Goal: Task Accomplishment & Management: Complete application form

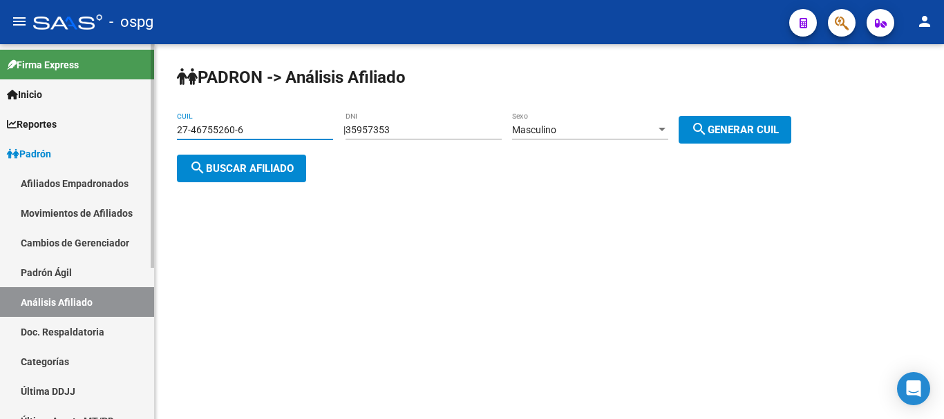
drag, startPoint x: 240, startPoint y: 133, endPoint x: 48, endPoint y: 136, distance: 191.4
click at [48, 136] on mat-sidenav-container "Firma Express Inicio Calendario SSS Instructivos Contacto OS Reportes Ingresos …" at bounding box center [472, 231] width 944 height 375
paste input "0-21438967-4"
type input "20-21438967-4"
click at [285, 162] on span "search Buscar afiliado" at bounding box center [241, 168] width 104 height 12
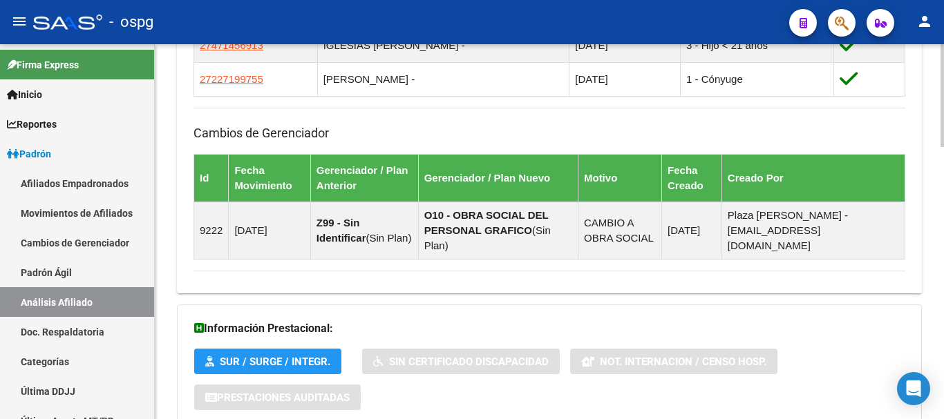
scroll to position [991, 0]
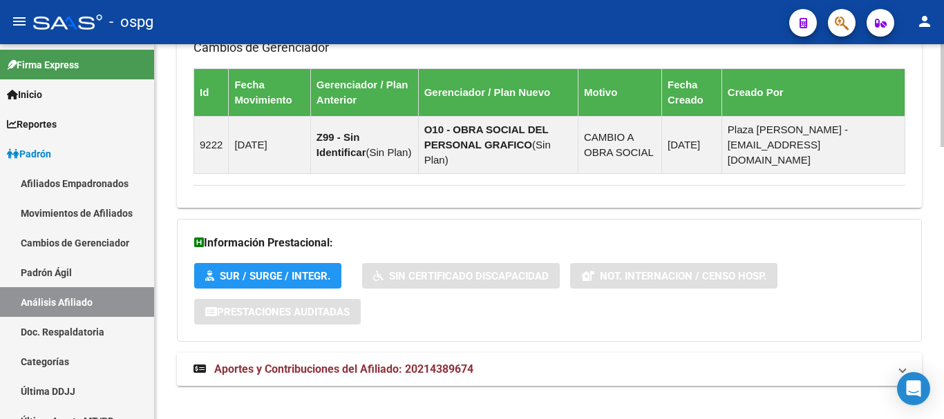
click at [251, 353] on mat-expansion-panel-header "Aportes y Contribuciones del Afiliado: 20214389674" at bounding box center [549, 369] width 745 height 33
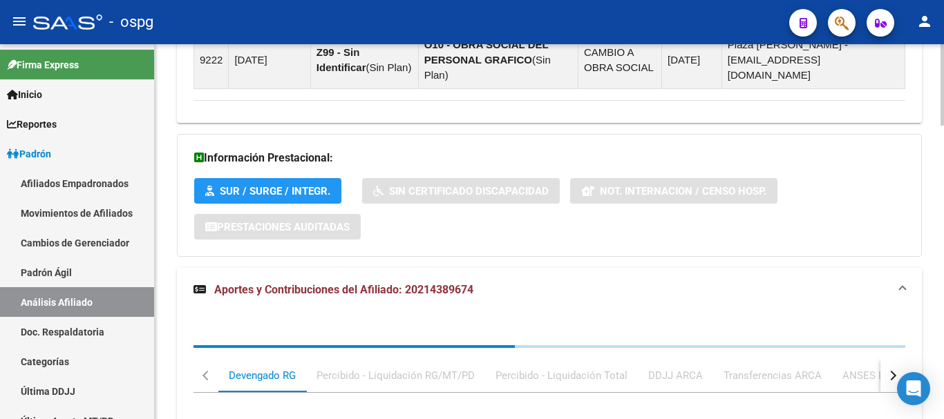
scroll to position [1346, 0]
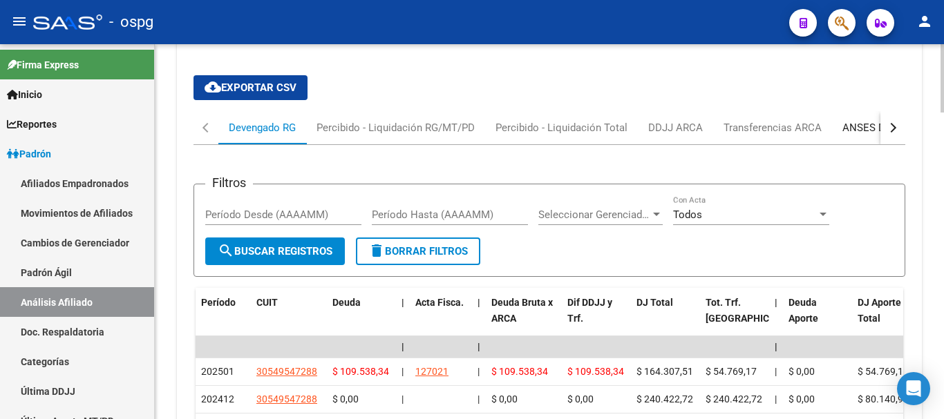
click at [872, 120] on div "ANSES Desempleo" at bounding box center [886, 127] width 88 height 15
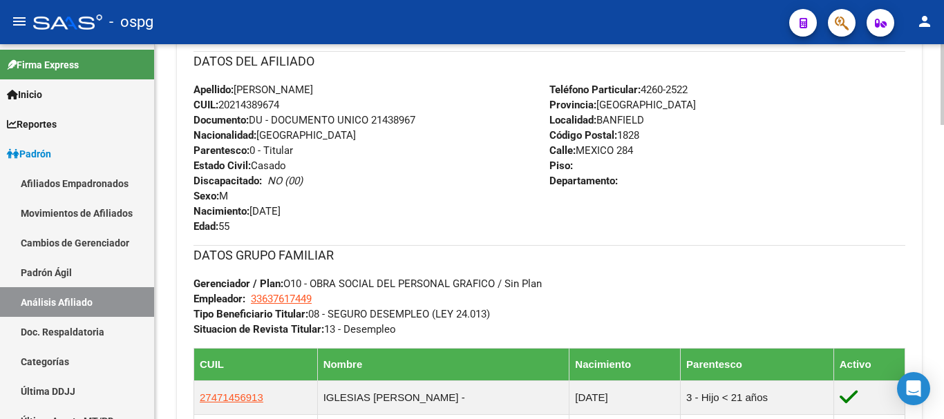
scroll to position [0, 0]
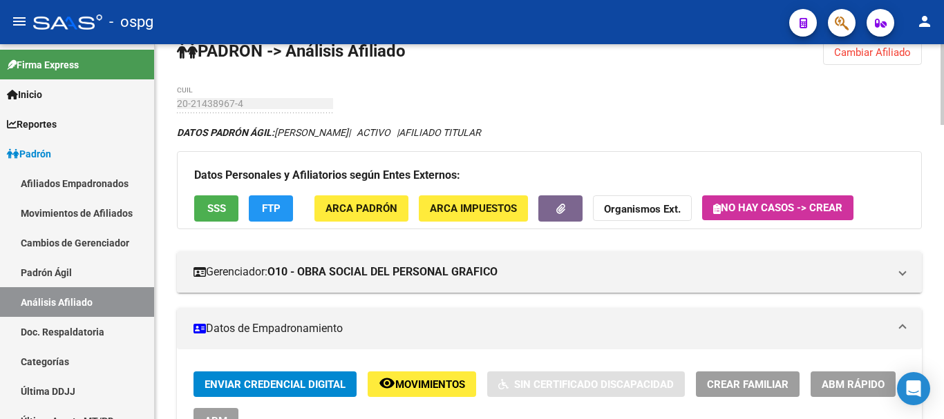
click at [943, 68] on div at bounding box center [941, 231] width 3 height 375
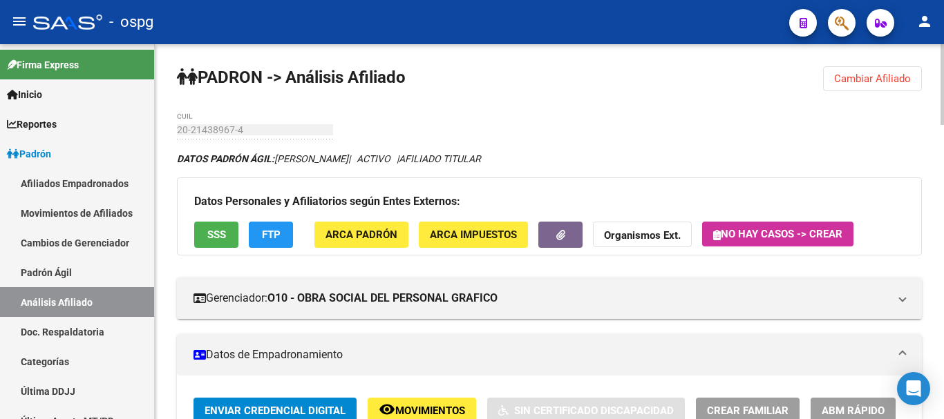
click at [943, 68] on div at bounding box center [941, 84] width 3 height 81
drag, startPoint x: 883, startPoint y: 79, endPoint x: 852, endPoint y: 79, distance: 31.8
click at [881, 79] on span "Cambiar Afiliado" at bounding box center [872, 79] width 77 height 12
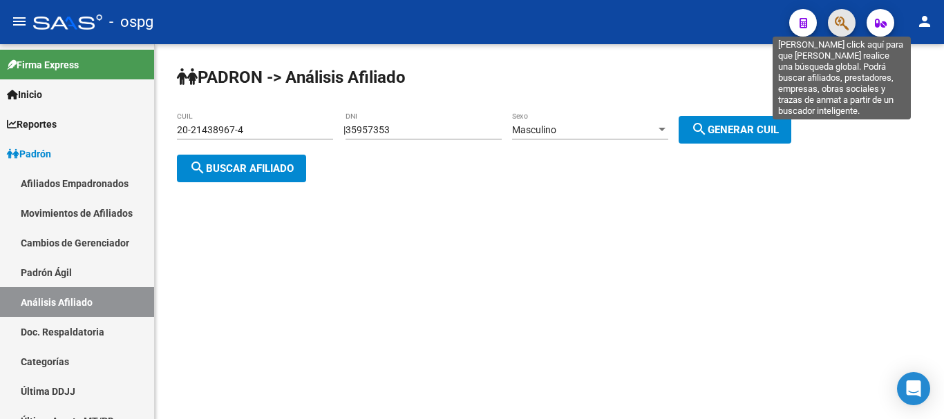
click at [839, 17] on icon "button" at bounding box center [841, 23] width 14 height 16
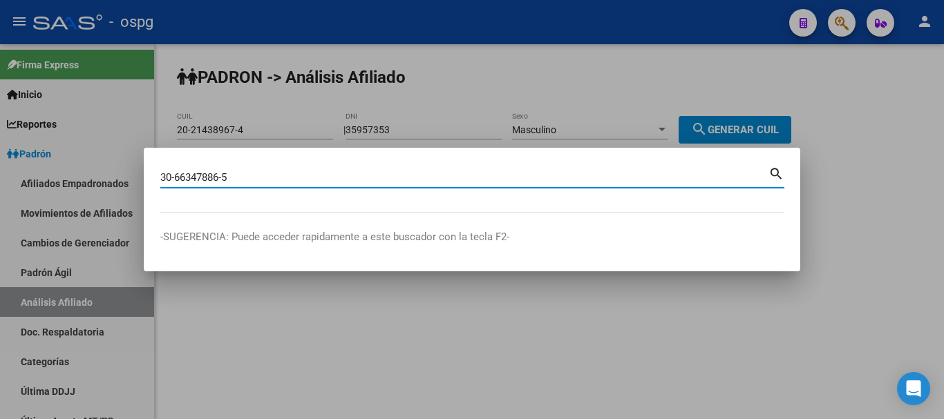
type input "30663478865"
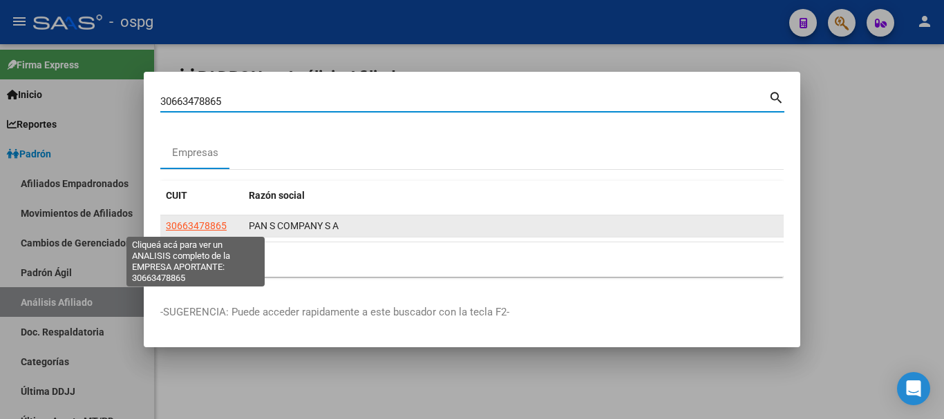
click at [205, 224] on span "30663478865" at bounding box center [196, 225] width 61 height 11
type textarea "30663478865"
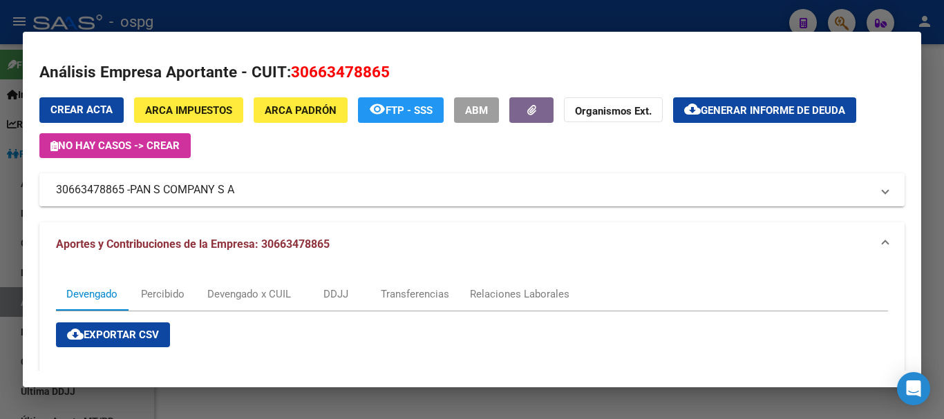
click at [342, 188] on mat-panel-title "30663478865 - PAN S COMPANY S A" at bounding box center [463, 190] width 815 height 17
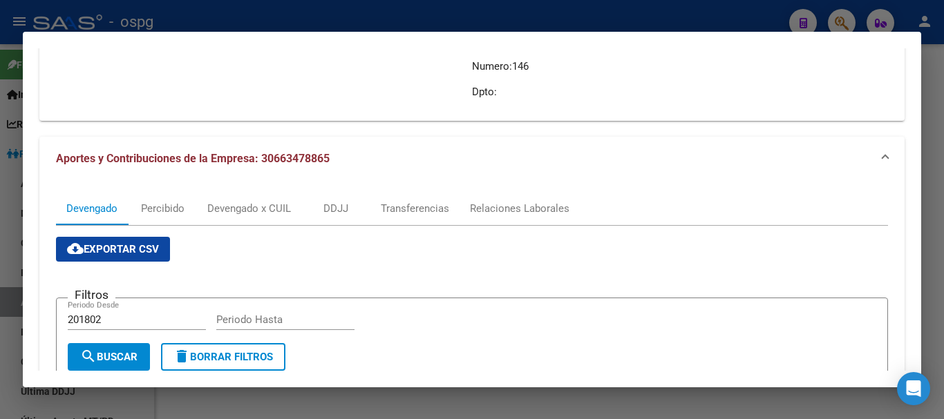
scroll to position [276, 0]
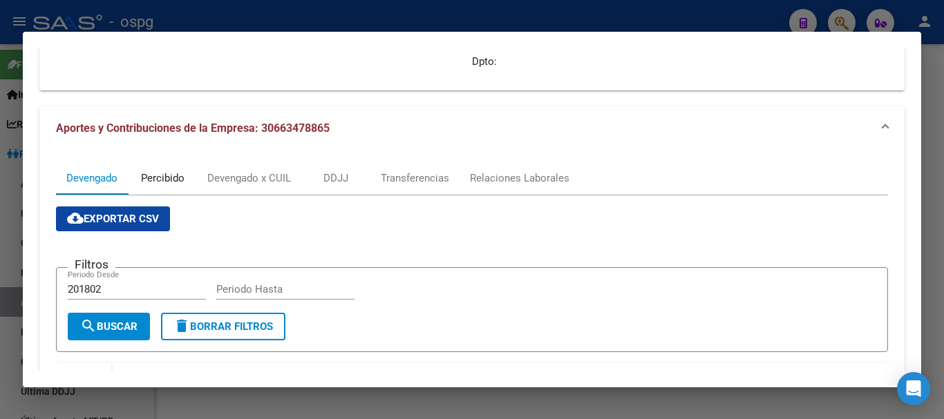
click at [162, 182] on div "Percibido" at bounding box center [163, 178] width 44 height 15
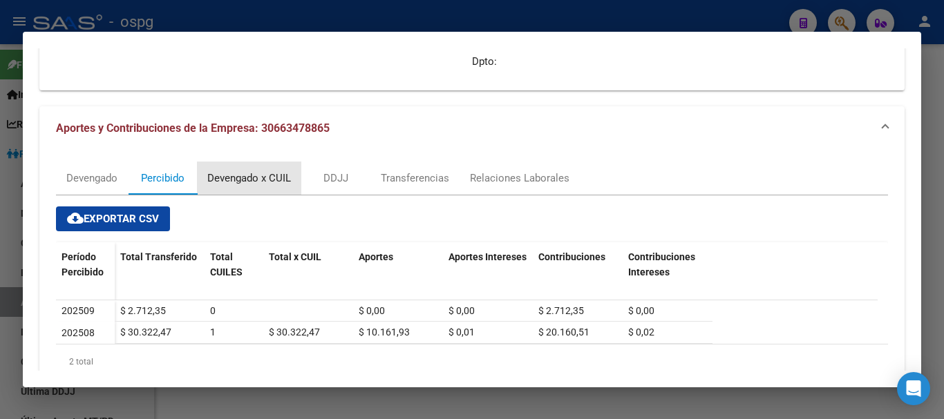
click at [255, 173] on div "Devengado x CUIL" at bounding box center [249, 178] width 84 height 15
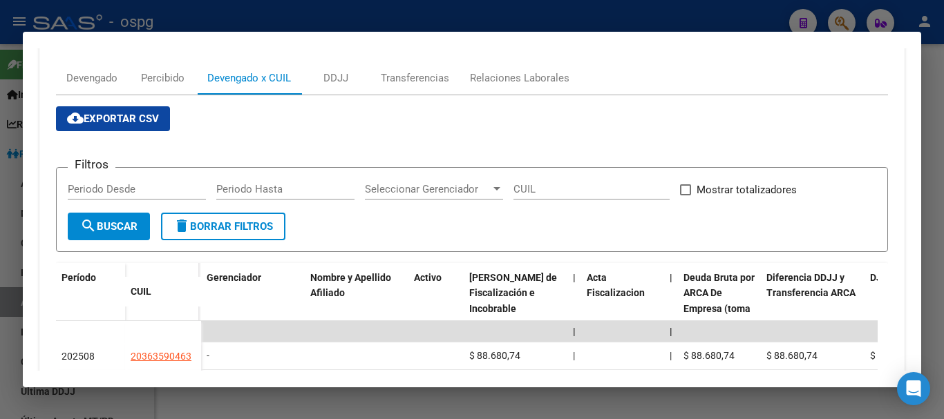
scroll to position [345, 0]
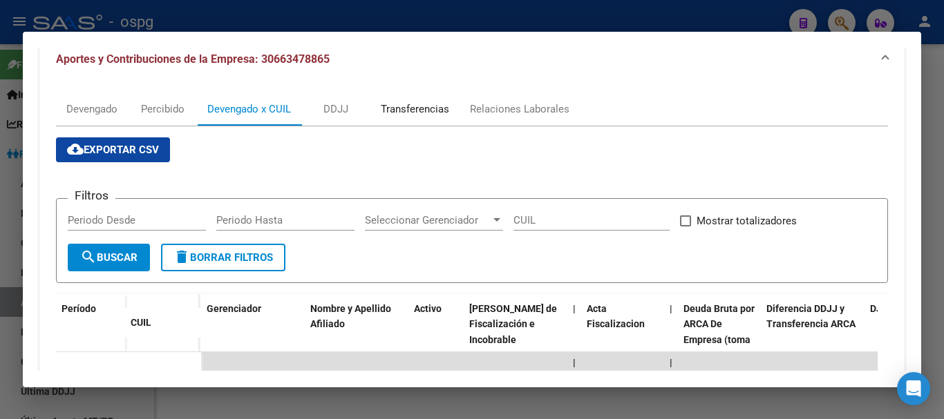
click at [408, 117] on div "Transferencias" at bounding box center [414, 109] width 89 height 33
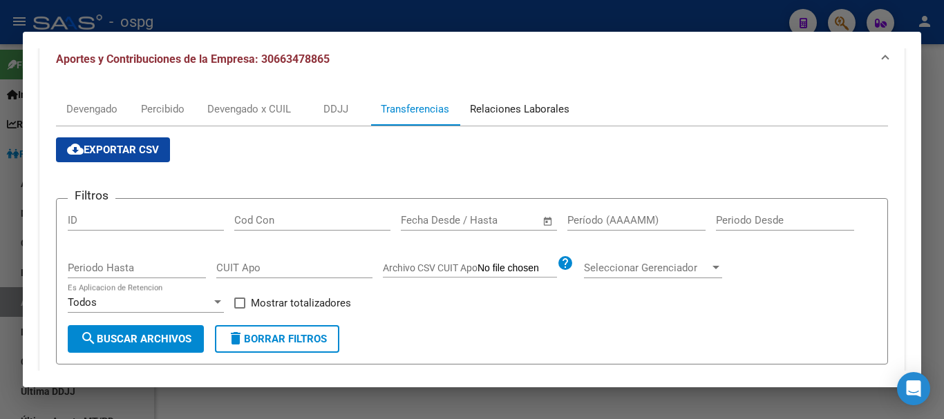
click at [547, 112] on div "Relaciones Laborales" at bounding box center [519, 109] width 99 height 15
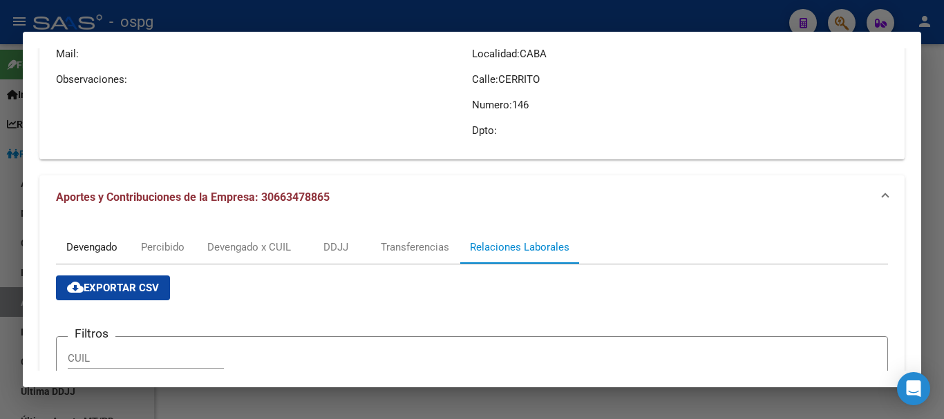
click at [90, 242] on div "Devengado" at bounding box center [91, 247] width 51 height 15
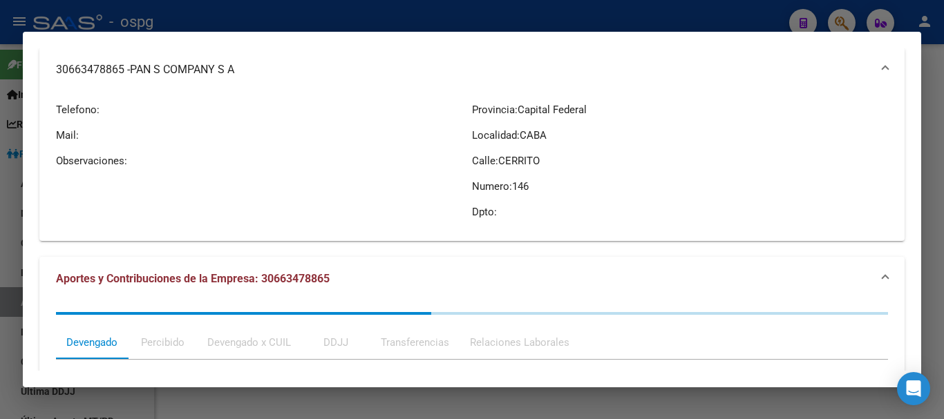
scroll to position [0, 0]
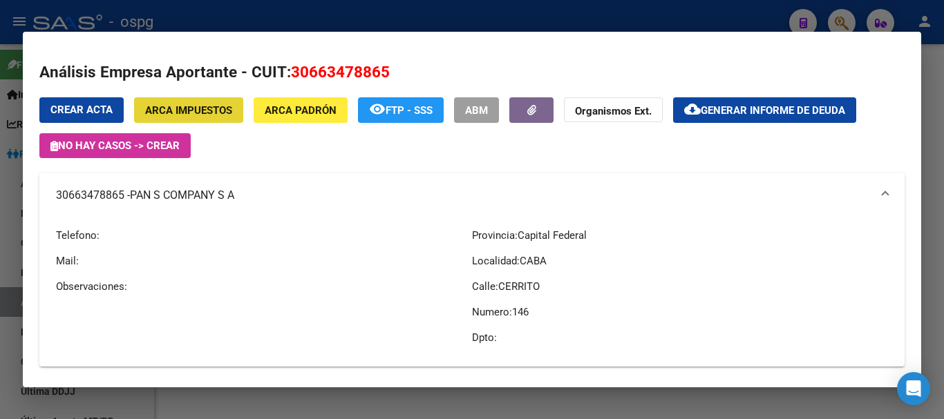
click at [200, 102] on button "ARCA Impuestos" at bounding box center [188, 110] width 109 height 26
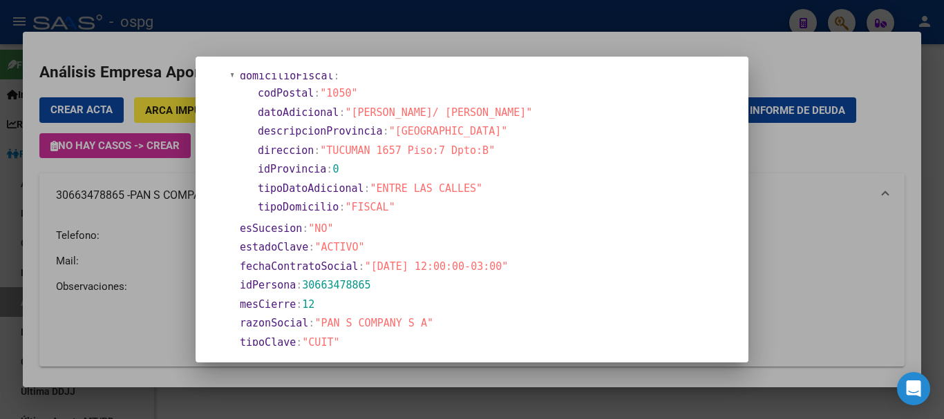
scroll to position [69, 0]
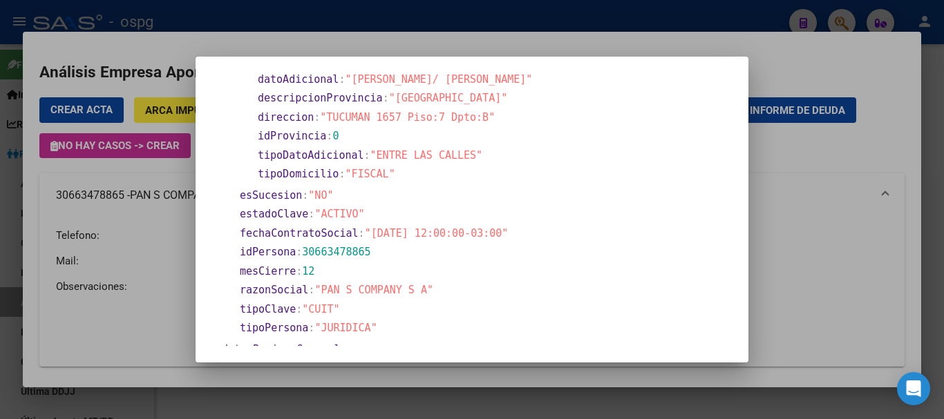
drag, startPoint x: 373, startPoint y: 236, endPoint x: 539, endPoint y: 234, distance: 165.8
click at [539, 234] on section "fechaContratoSocial : "[DATE] 12:00:00-03:00"" at bounding box center [484, 234] width 488 height 16
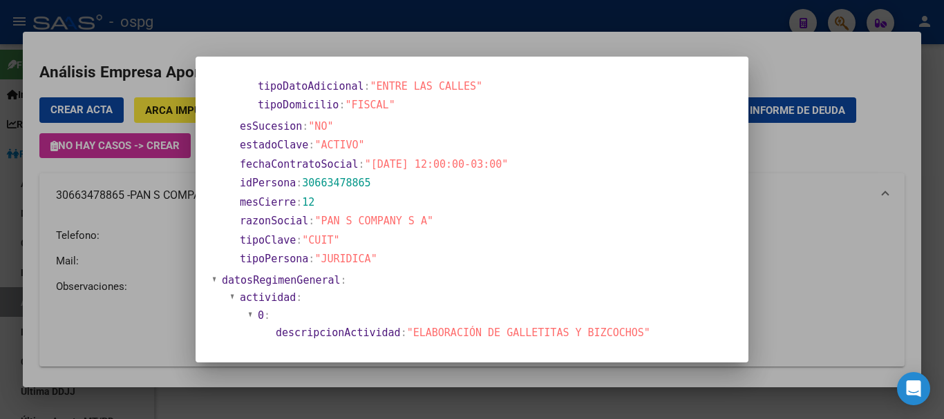
scroll to position [207, 0]
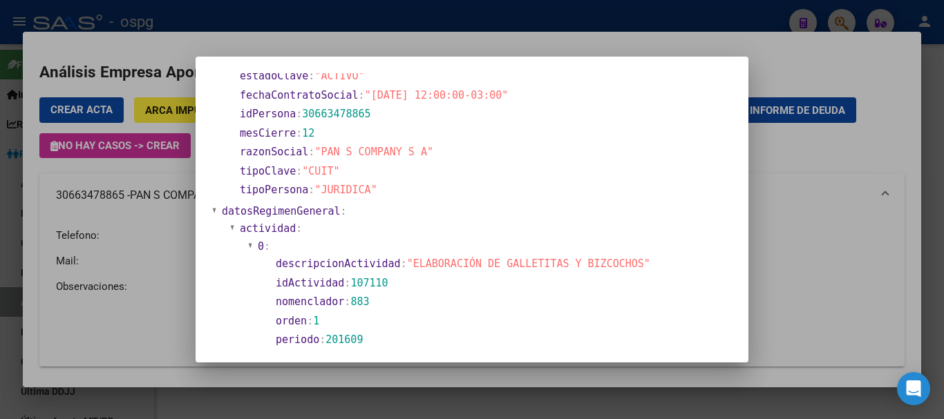
drag, startPoint x: 383, startPoint y: 271, endPoint x: 390, endPoint y: 294, distance: 23.2
click at [390, 294] on section "descripcionActividad : "ELABORACIÓN DE GALLETITAS Y BIZCOCHOS" idActividad : 10…" at bounding box center [495, 302] width 459 height 96
click at [391, 294] on section "nomenclador : 883" at bounding box center [499, 302] width 450 height 19
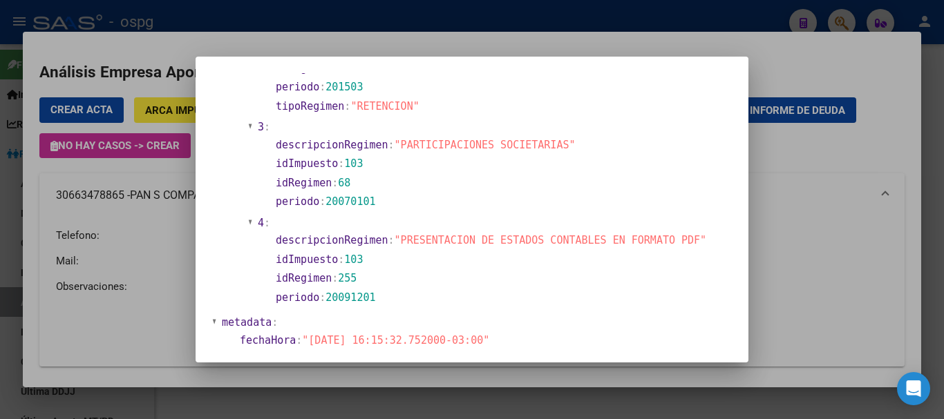
scroll to position [1929, 0]
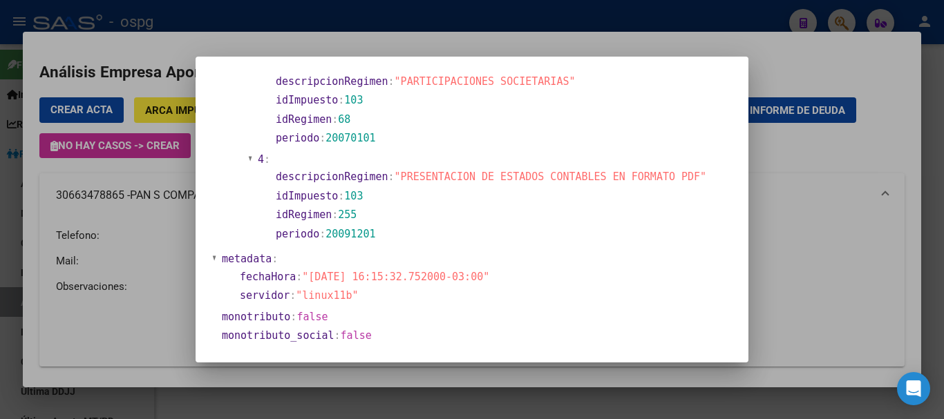
click at [373, 388] on div at bounding box center [472, 209] width 944 height 419
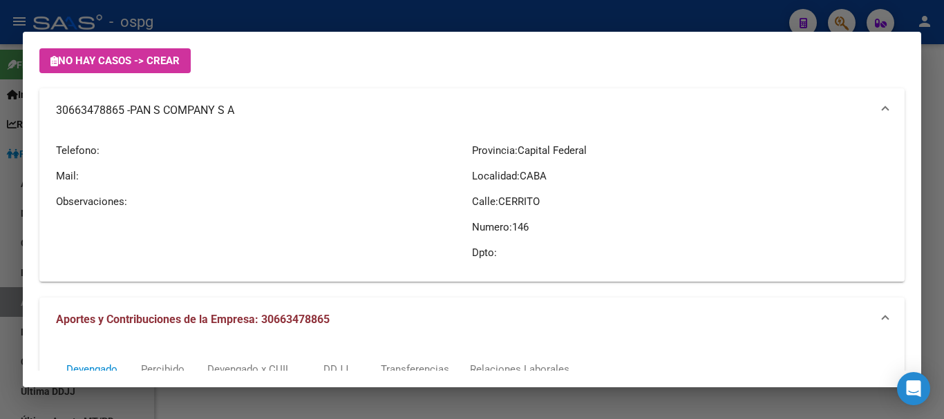
scroll to position [0, 0]
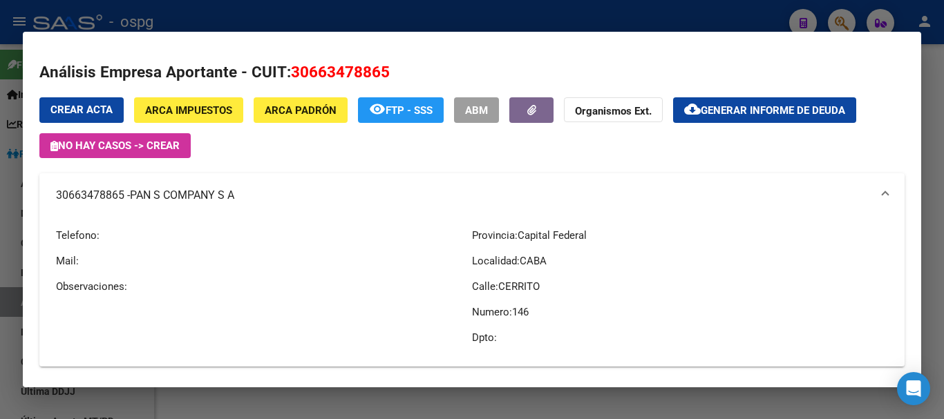
click at [180, 117] on button "ARCA Impuestos" at bounding box center [188, 110] width 109 height 26
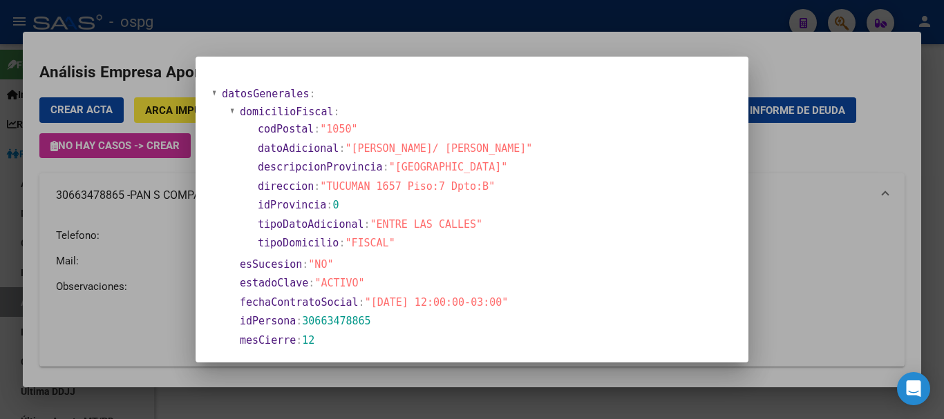
drag, startPoint x: 327, startPoint y: 185, endPoint x: 481, endPoint y: 185, distance: 154.7
click at [481, 185] on section "direccion : "TUCUMAN 1657 Piso:7 Dpto:B"" at bounding box center [492, 187] width 468 height 16
click at [505, 192] on section "direccion : "TUCUMAN 1657 Piso:7 Dpto:B"" at bounding box center [492, 187] width 468 height 16
click at [615, 12] on div at bounding box center [472, 209] width 944 height 419
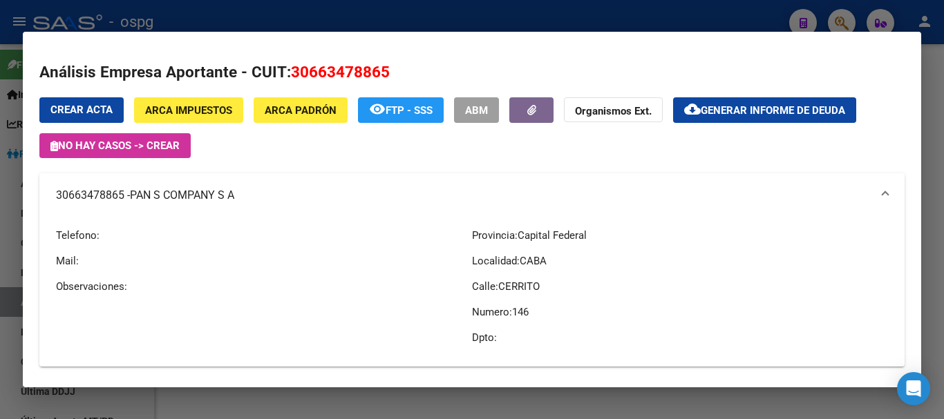
click at [839, 10] on div at bounding box center [472, 209] width 944 height 419
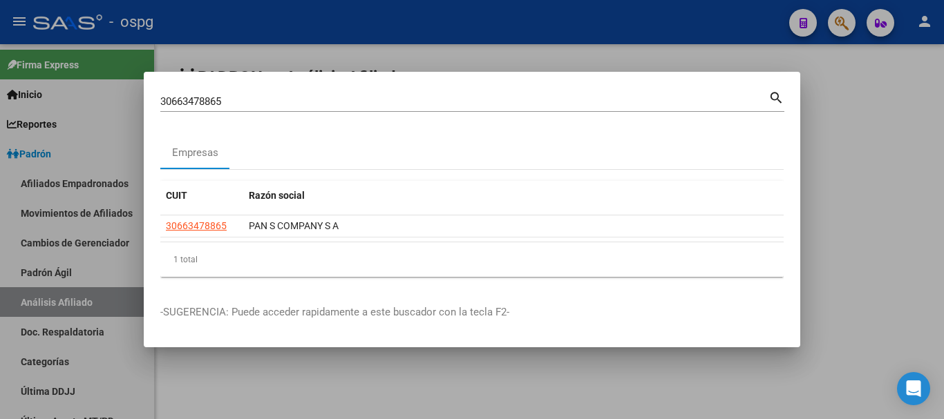
click at [854, 88] on div at bounding box center [472, 209] width 944 height 419
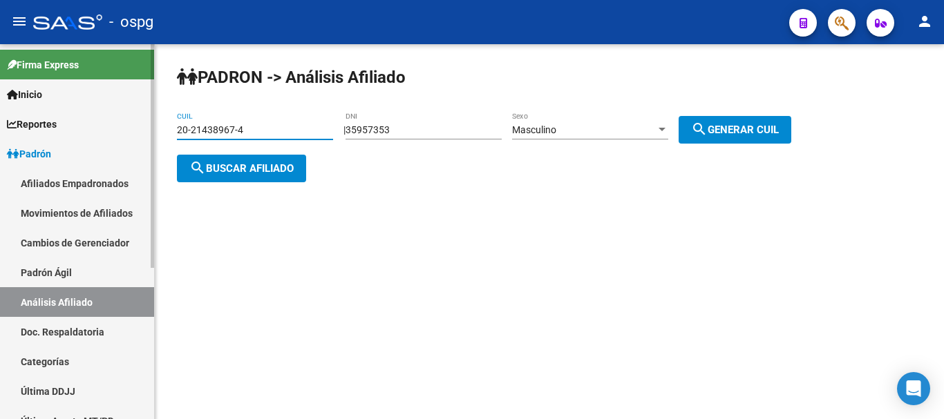
drag, startPoint x: 304, startPoint y: 130, endPoint x: 5, endPoint y: 134, distance: 299.1
click at [5, 134] on mat-sidenav-container "Firma Express Inicio Calendario SSS Instructivos Contacto OS Reportes Ingresos …" at bounding box center [472, 231] width 944 height 375
paste input "7-17997977-8"
type input "27-17997977-8"
click at [265, 179] on button "search Buscar afiliado" at bounding box center [241, 169] width 129 height 28
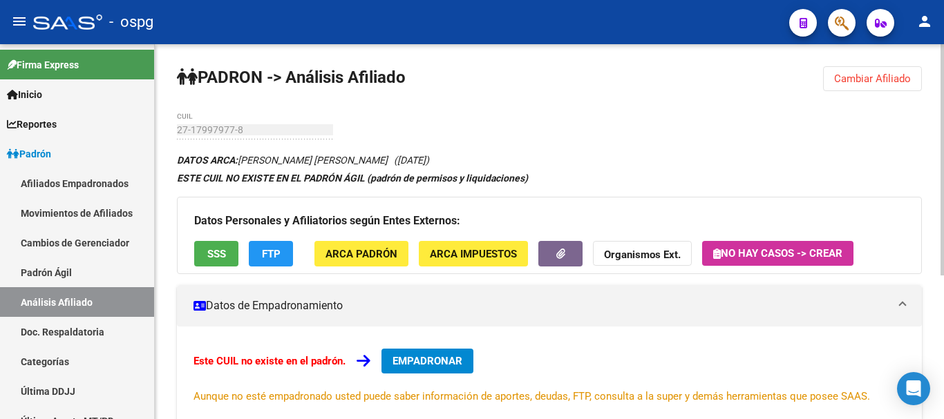
click at [228, 256] on button "SSS" at bounding box center [216, 254] width 44 height 26
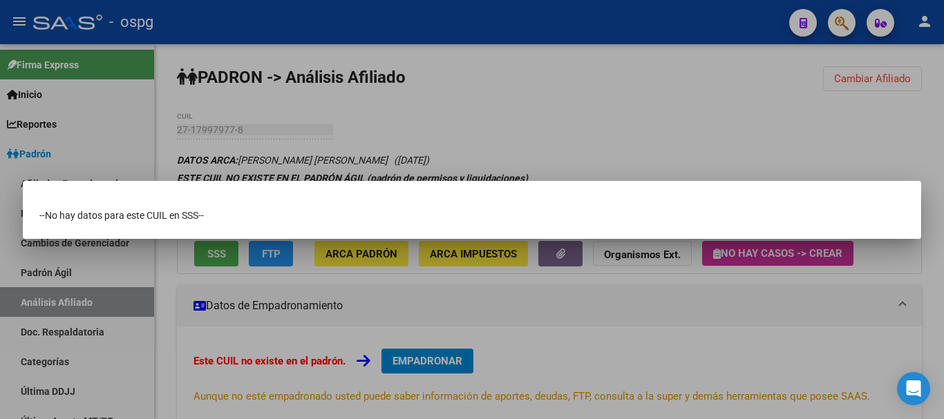
click at [564, 142] on div at bounding box center [472, 209] width 944 height 419
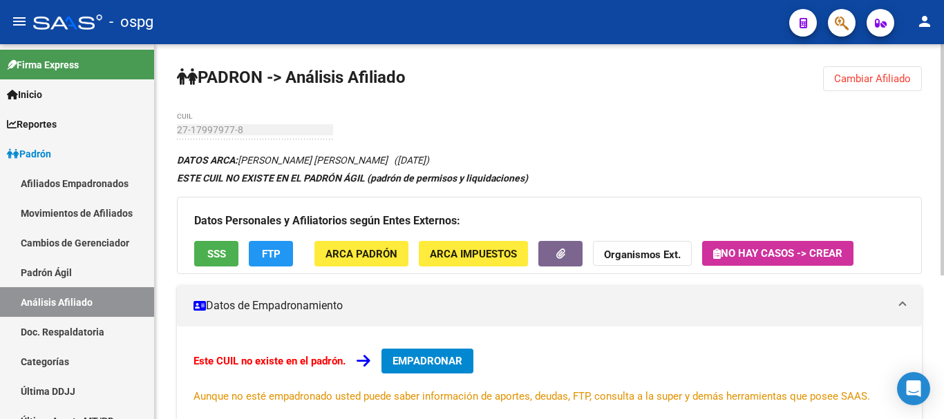
click at [276, 263] on button "FTP" at bounding box center [271, 254] width 44 height 26
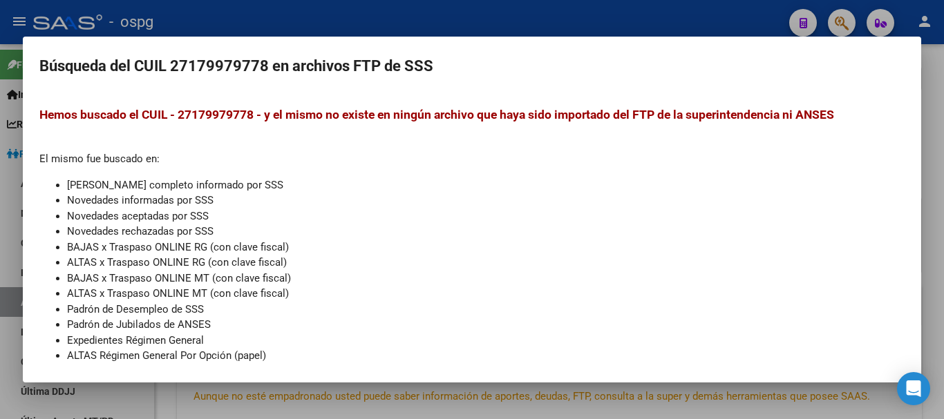
drag, startPoint x: 420, startPoint y: 28, endPoint x: 431, endPoint y: 35, distance: 13.4
click at [422, 27] on div at bounding box center [472, 209] width 944 height 419
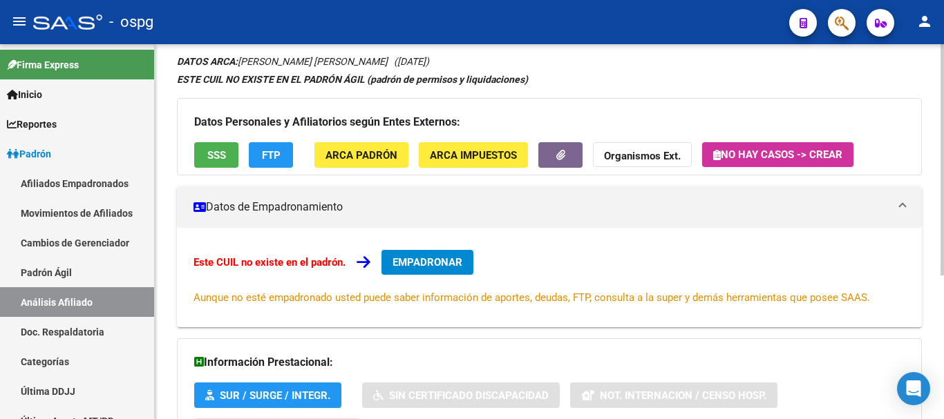
scroll to position [233, 0]
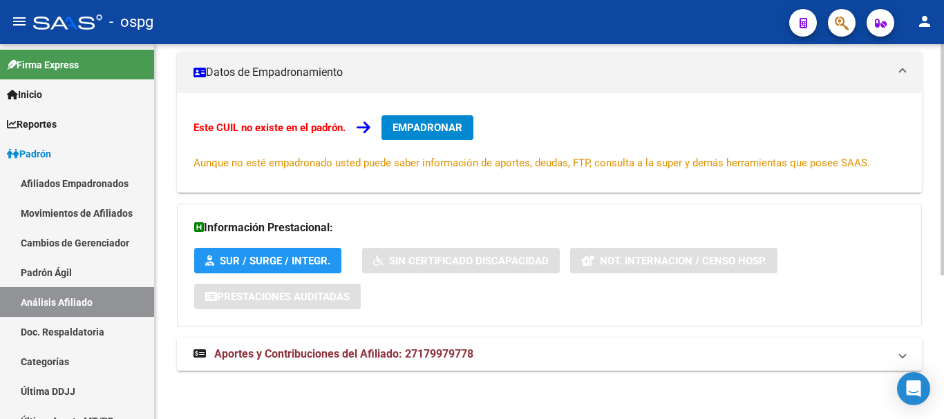
click at [294, 364] on mat-expansion-panel-header "Aportes y Contribuciones del Afiliado: 27179979778" at bounding box center [549, 354] width 745 height 33
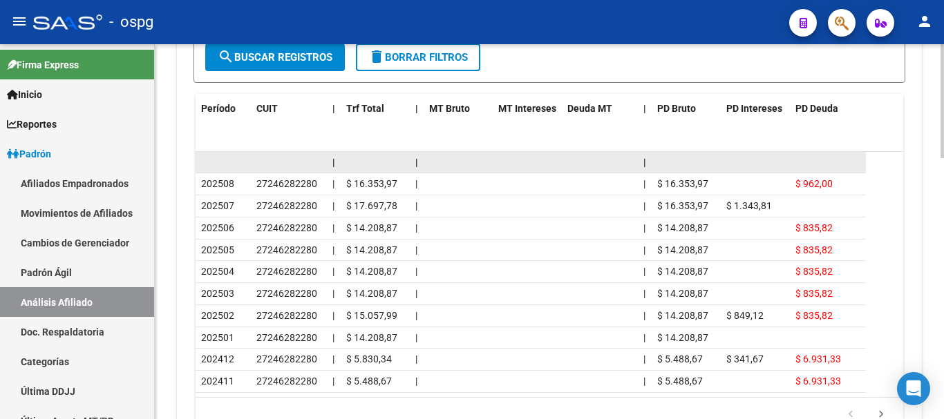
scroll to position [798, 0]
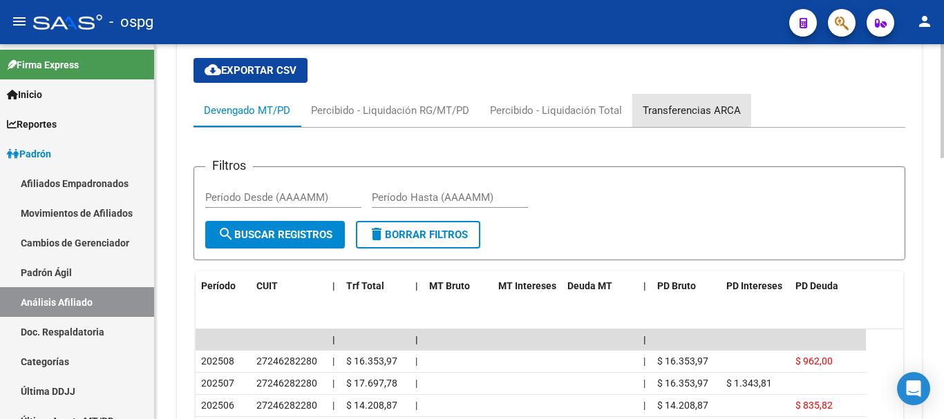
click at [678, 94] on div "Transferencias ARCA" at bounding box center [691, 110] width 119 height 33
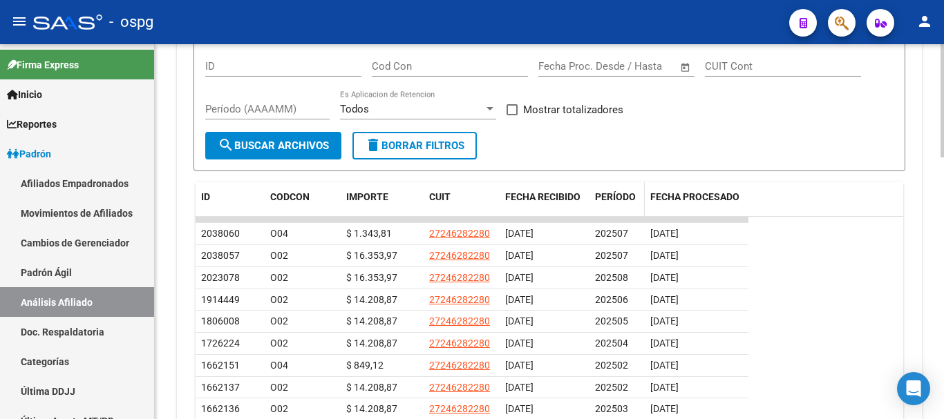
scroll to position [800, 0]
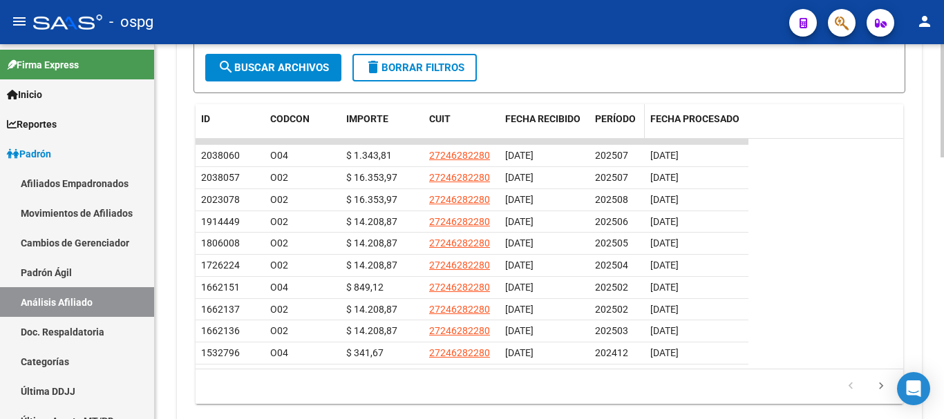
click at [617, 117] on span "PERÍODO" at bounding box center [615, 118] width 41 height 11
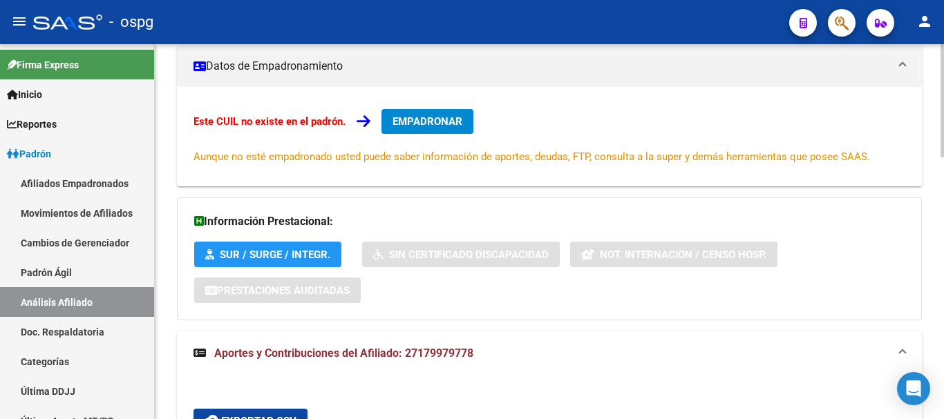
scroll to position [0, 0]
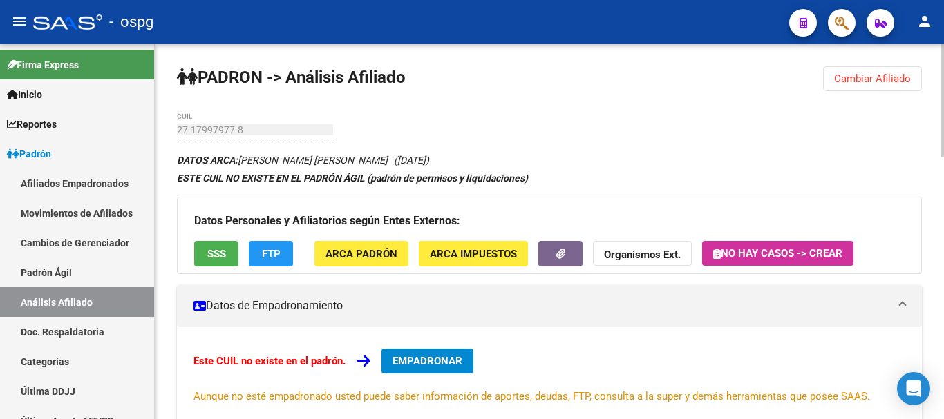
click at [416, 360] on span "EMPADRONAR" at bounding box center [427, 361] width 70 height 12
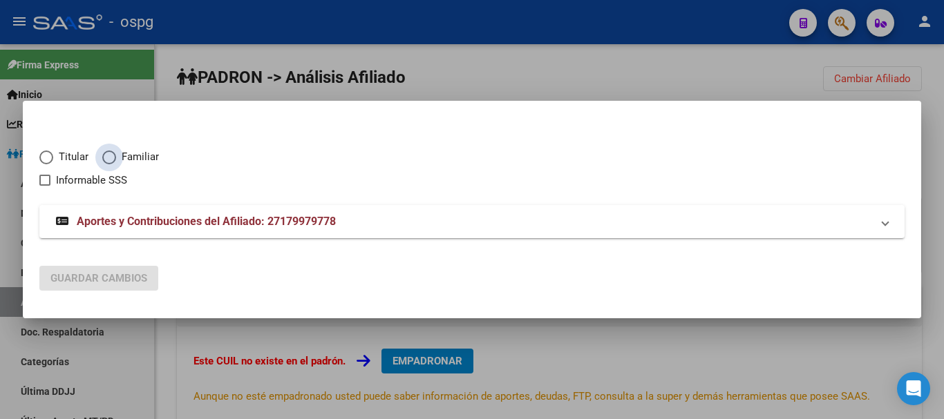
click at [122, 154] on span "Familiar" at bounding box center [137, 157] width 43 height 16
click at [116, 154] on input "Familiar" at bounding box center [109, 158] width 14 height 14
radio input "true"
checkbox input "true"
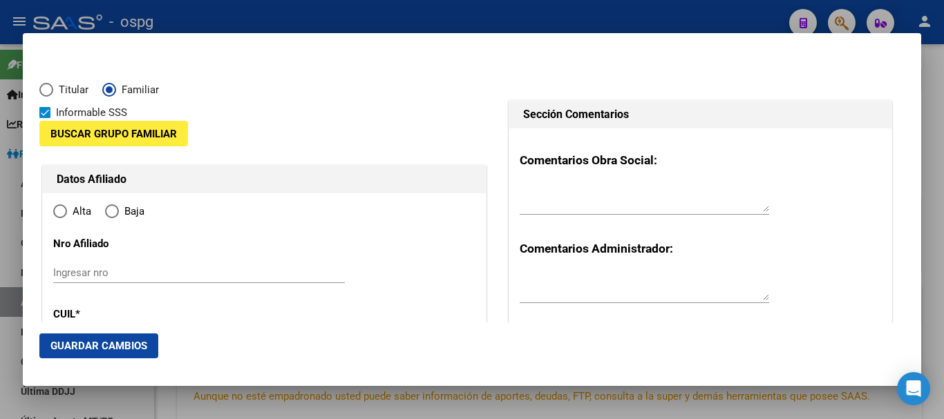
click at [59, 157] on div "Buscar Grupo Familiar" at bounding box center [113, 141] width 149 height 41
type input "27-17997977-8"
radio input "true"
type input "17997977"
type input "[PERSON_NAME] [PERSON_NAME]"
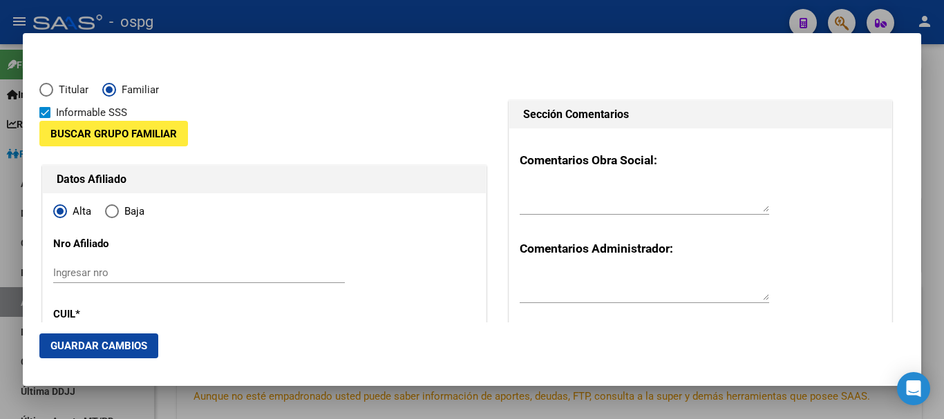
type input "[DATE]"
type input "[PERSON_NAME]"
type input "1888"
type input "CALLE 515"
type input "2807"
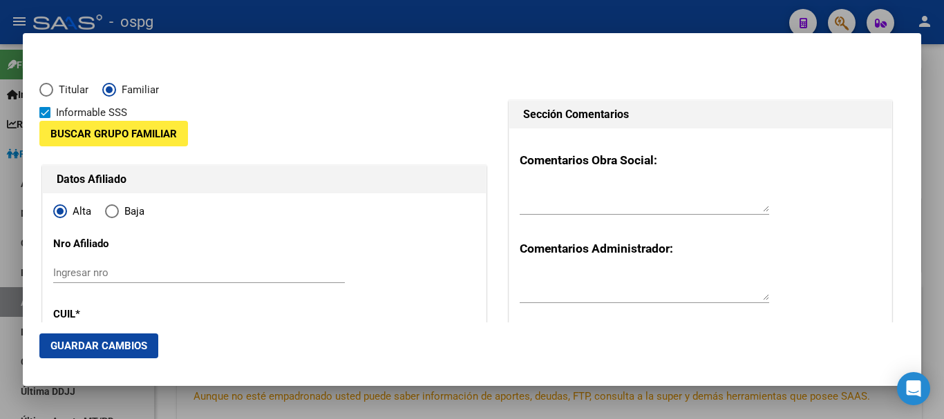
click at [61, 87] on span "Titular" at bounding box center [70, 90] width 35 height 16
click at [53, 87] on input "Titular" at bounding box center [46, 90] width 14 height 14
radio input "true"
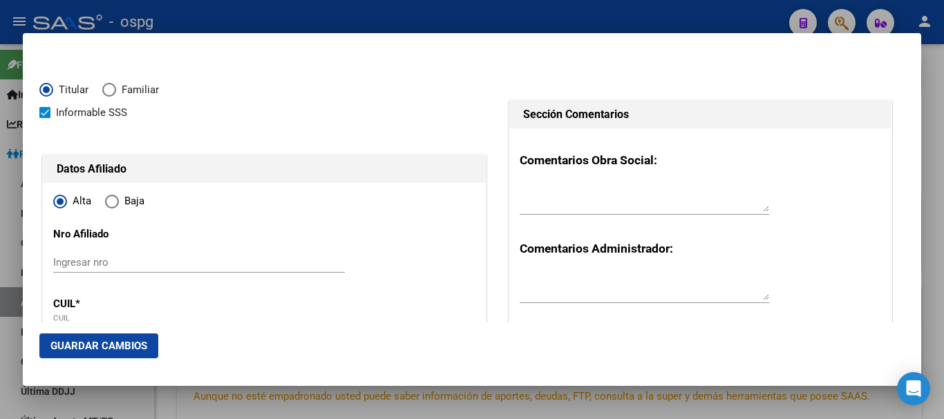
type input "[PERSON_NAME]"
click at [65, 109] on span "Informable SSS" at bounding box center [91, 112] width 71 height 17
click at [45, 118] on input "Informable SSS" at bounding box center [44, 118] width 1 height 1
click at [101, 118] on span "Informable SSS" at bounding box center [91, 112] width 71 height 17
click at [45, 118] on input "Informable SSS" at bounding box center [44, 118] width 1 height 1
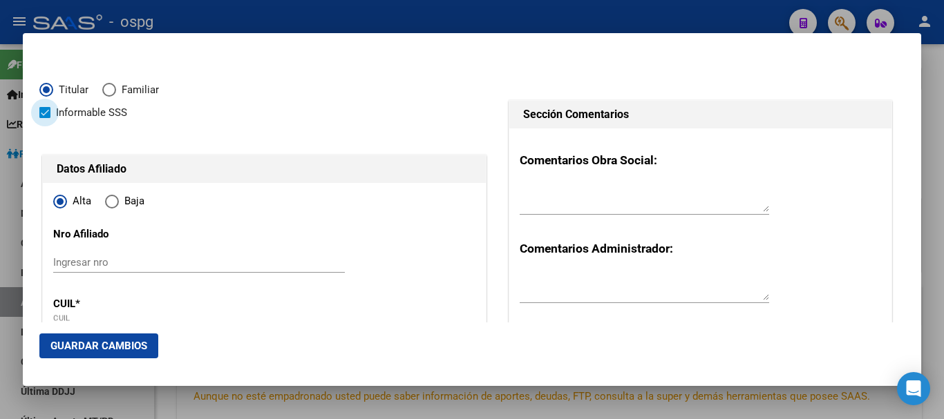
click at [111, 117] on span "Informable SSS" at bounding box center [91, 112] width 71 height 17
click at [45, 118] on input "Informable SSS" at bounding box center [44, 118] width 1 height 1
click at [80, 115] on span "Informable SSS" at bounding box center [91, 112] width 71 height 17
click at [45, 118] on input "Informable SSS" at bounding box center [44, 118] width 1 height 1
checkbox input "true"
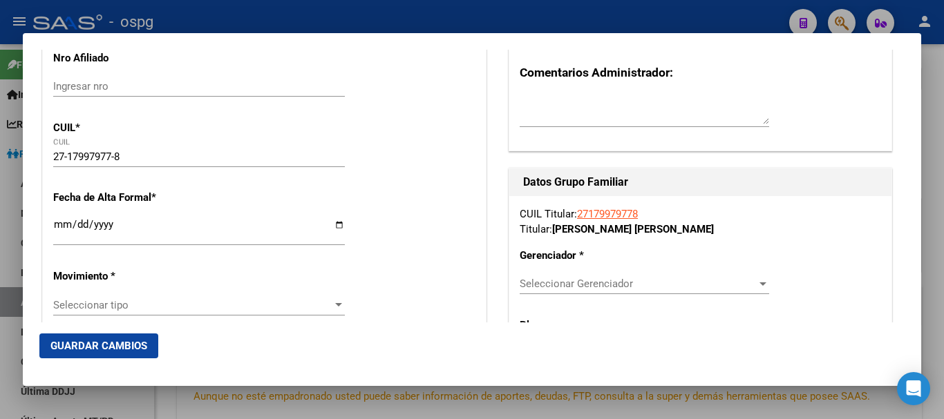
scroll to position [207, 0]
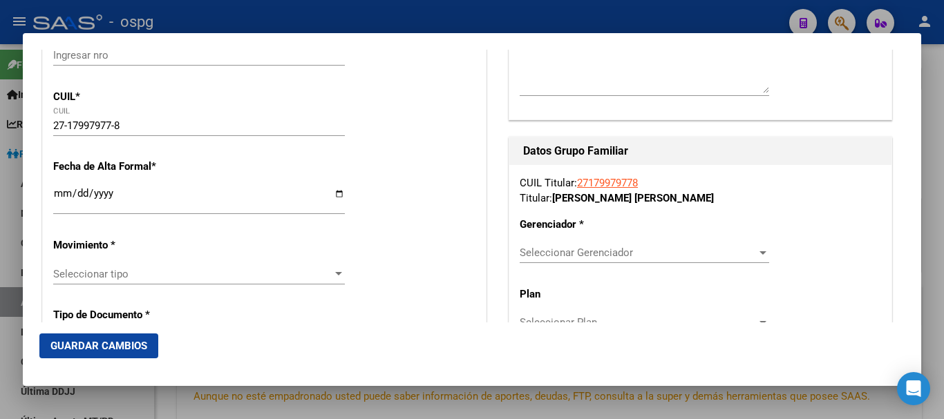
click at [64, 198] on input "Ingresar fecha" at bounding box center [198, 199] width 291 height 22
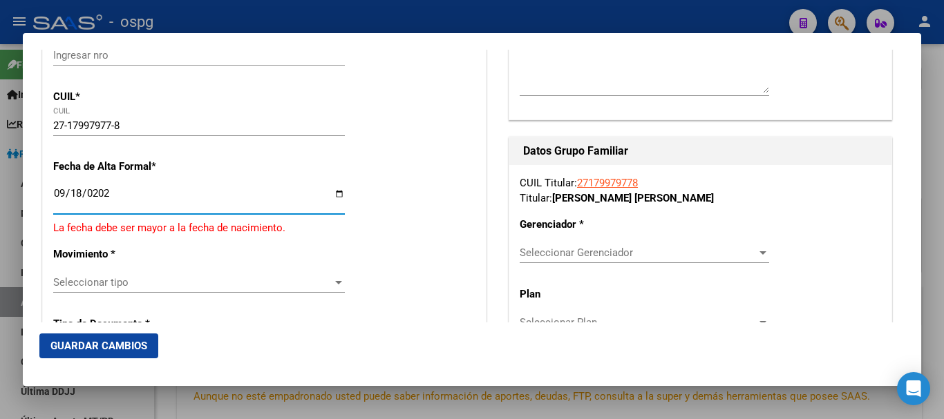
type input "[DATE]"
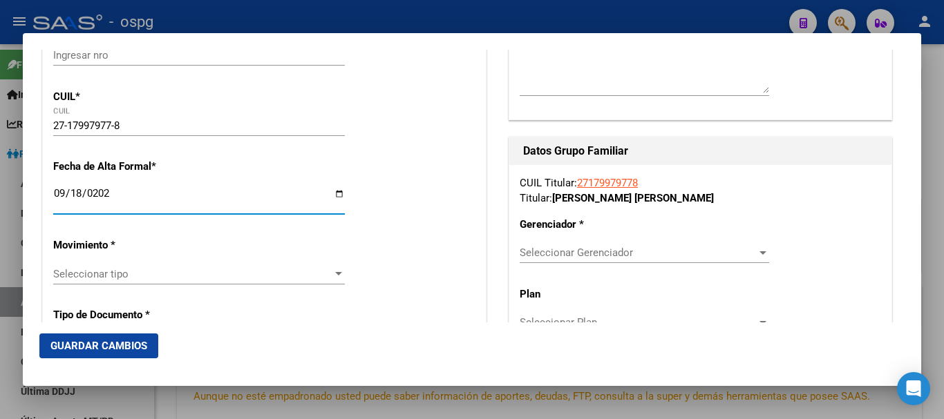
click at [167, 271] on span "Seleccionar tipo" at bounding box center [192, 274] width 279 height 12
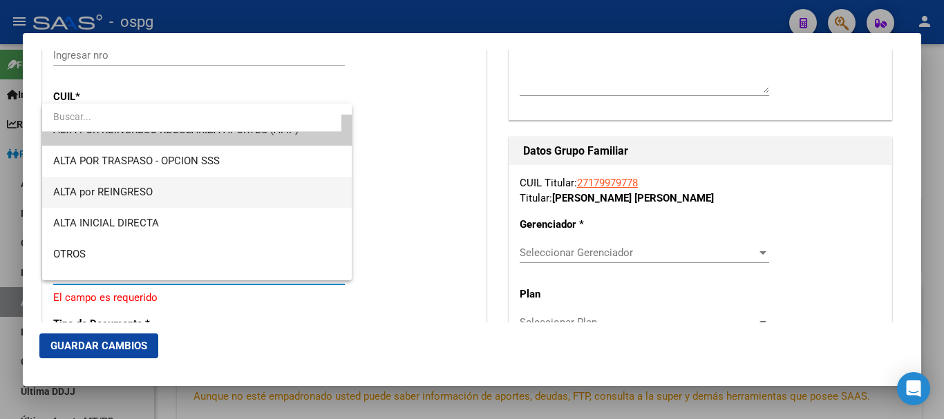
scroll to position [0, 0]
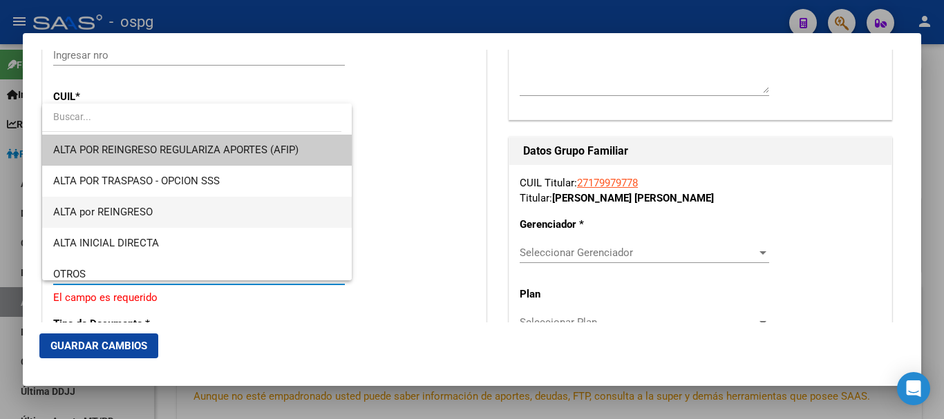
click at [233, 201] on span "ALTA por REINGRESO" at bounding box center [196, 212] width 287 height 31
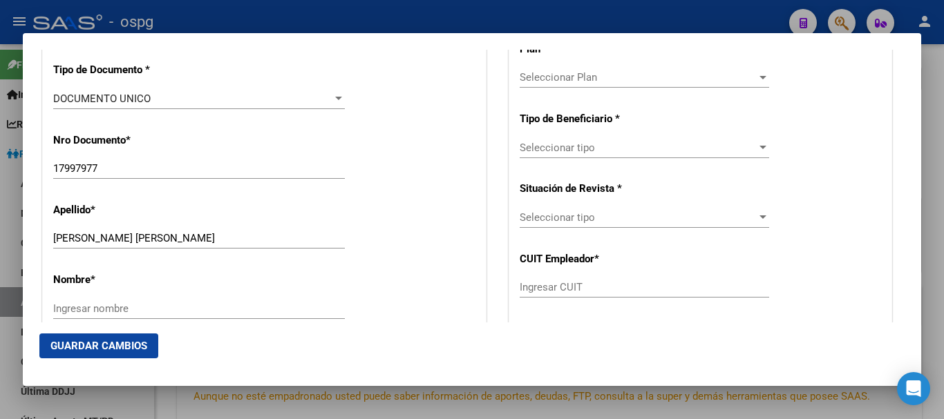
scroll to position [484, 0]
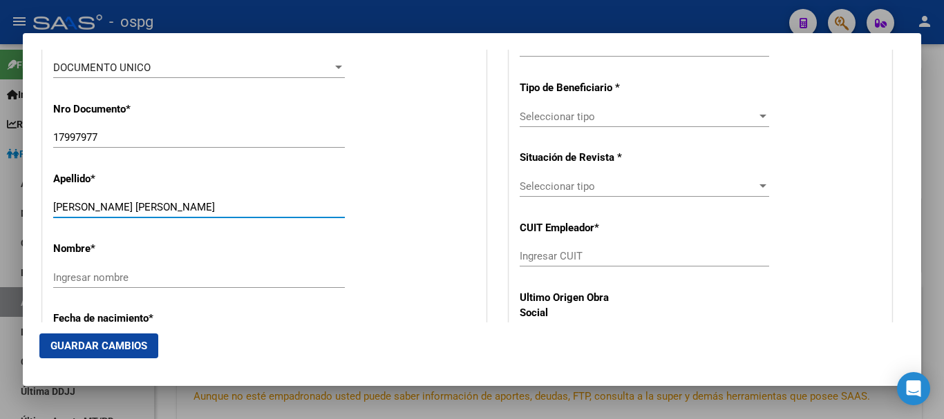
drag, startPoint x: 100, startPoint y: 206, endPoint x: 240, endPoint y: 202, distance: 139.6
click at [240, 202] on input "[PERSON_NAME] [PERSON_NAME]" at bounding box center [198, 207] width 291 height 12
type input "[PERSON_NAME]"
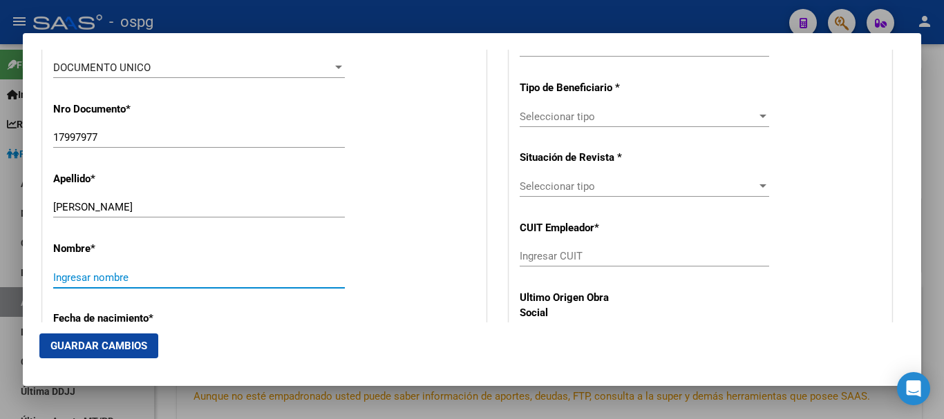
click at [138, 282] on input "Ingresar nombre" at bounding box center [198, 277] width 291 height 12
paste input "[PERSON_NAME] [PERSON_NAME]"
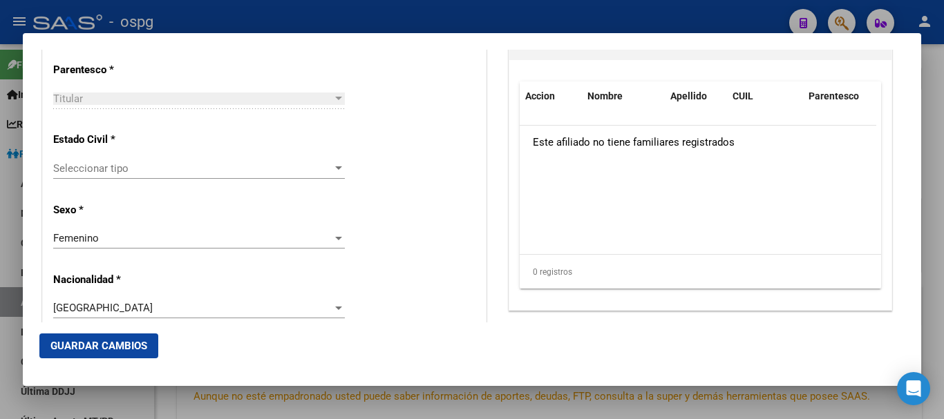
scroll to position [829, 0]
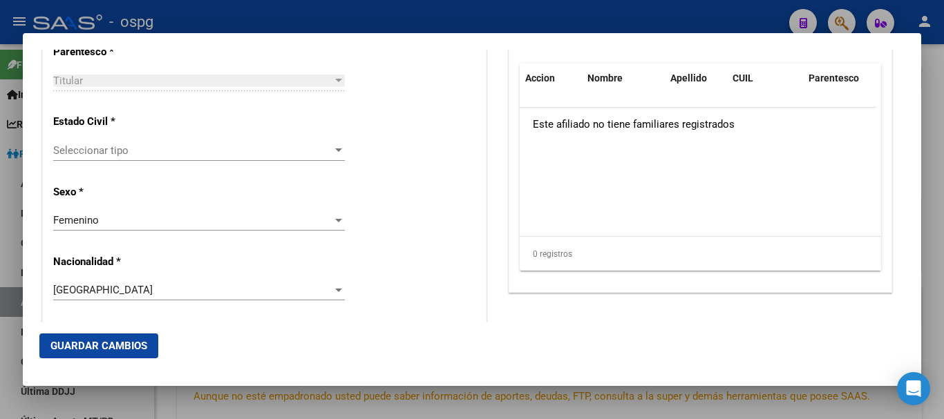
type input "[PERSON_NAME] [PERSON_NAME]"
click at [155, 143] on div "Seleccionar tipo Seleccionar tipo" at bounding box center [198, 150] width 291 height 21
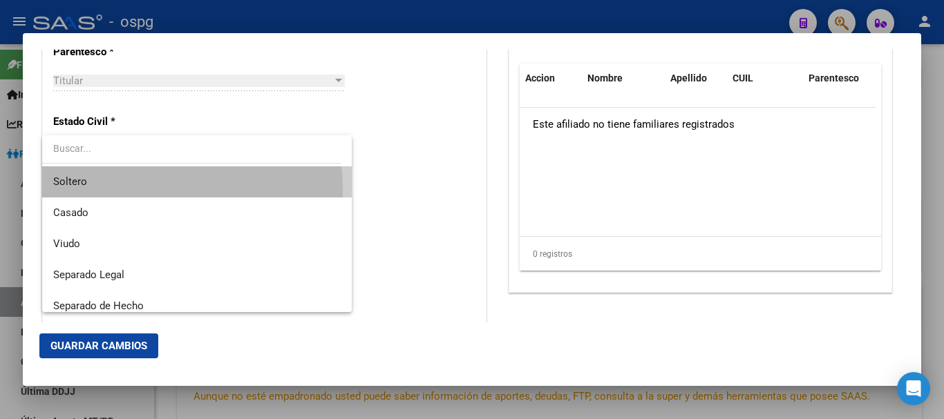
click at [130, 191] on span "Soltero" at bounding box center [196, 181] width 287 height 31
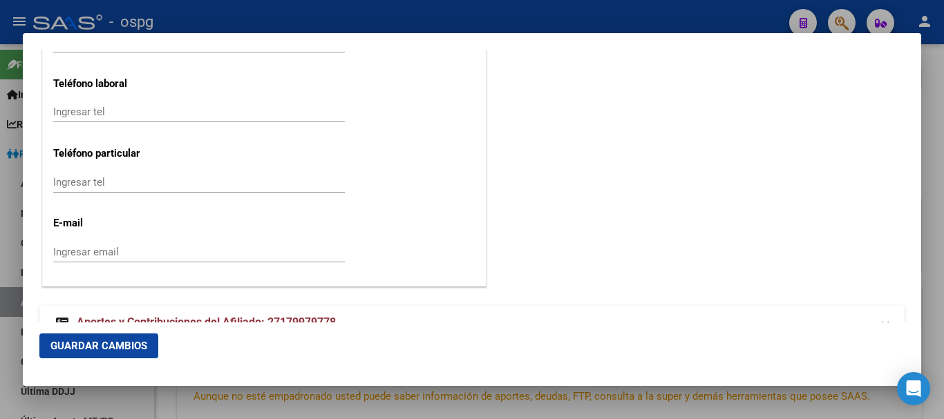
scroll to position [1903, 0]
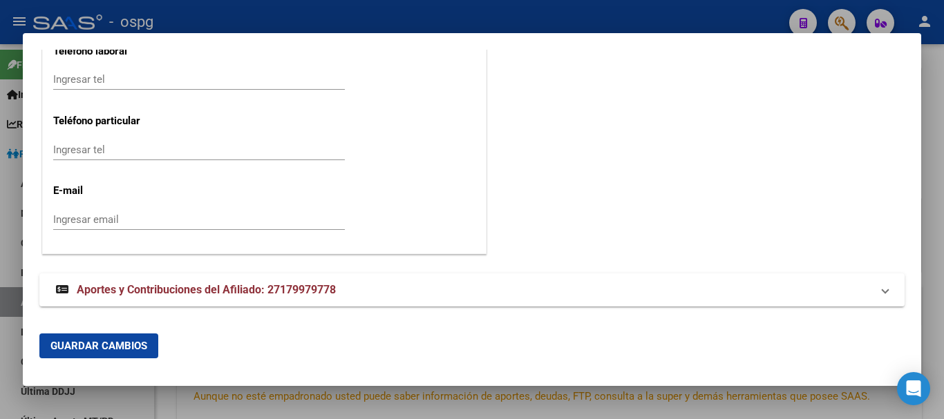
click at [185, 227] on div "Ingresar email" at bounding box center [198, 219] width 291 height 21
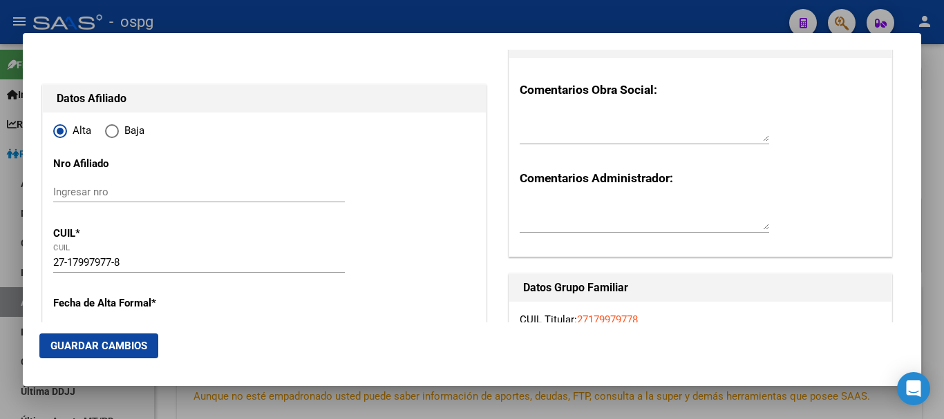
scroll to position [345, 0]
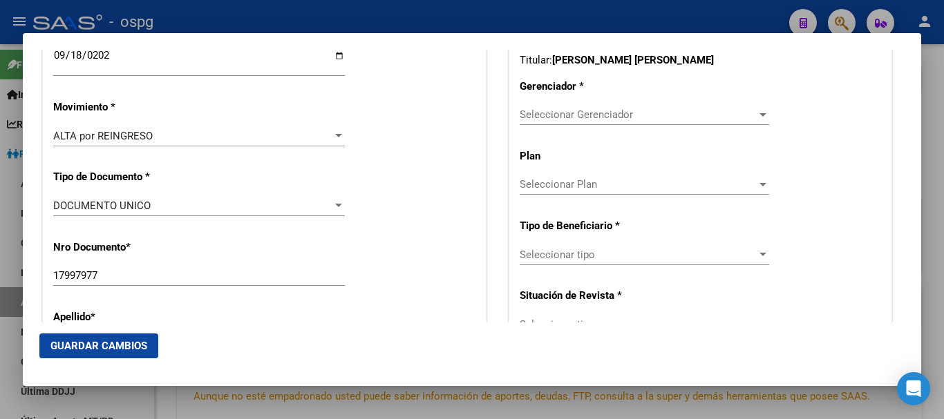
type input "[EMAIL_ADDRESS][DOMAIN_NAME]"
click at [662, 111] on span "Seleccionar Gerenciador" at bounding box center [637, 114] width 237 height 12
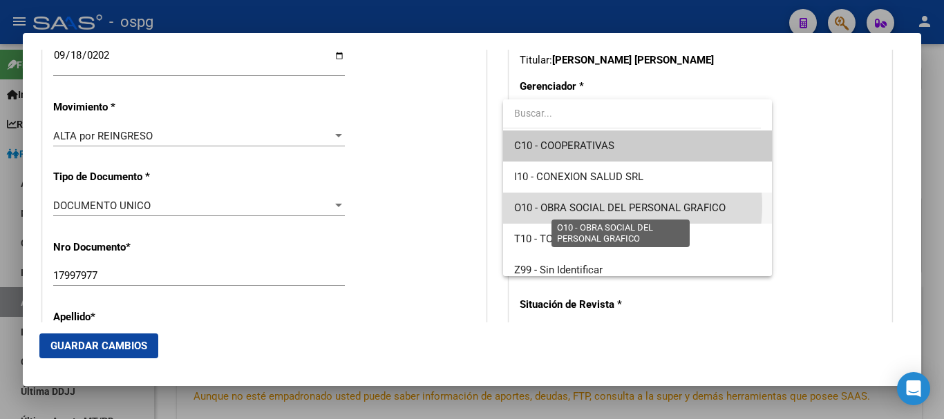
click at [604, 206] on span "O10 - OBRA SOCIAL DEL PERSONAL GRAFICO" at bounding box center [619, 208] width 211 height 12
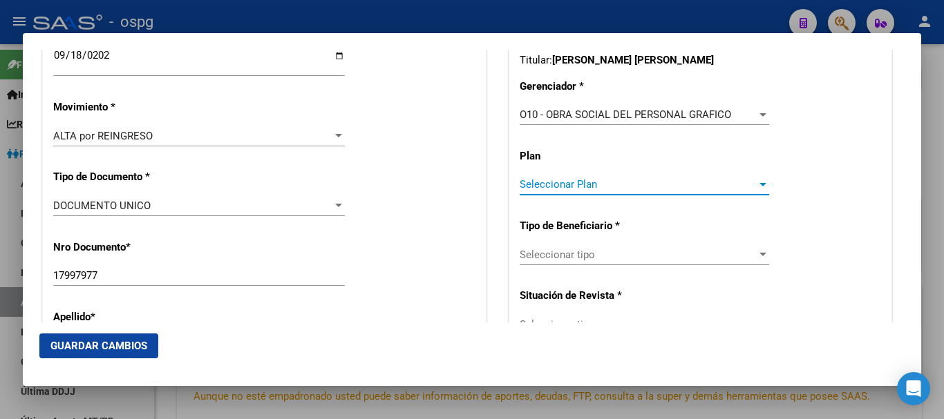
click at [616, 185] on span "Seleccionar Plan" at bounding box center [637, 184] width 237 height 12
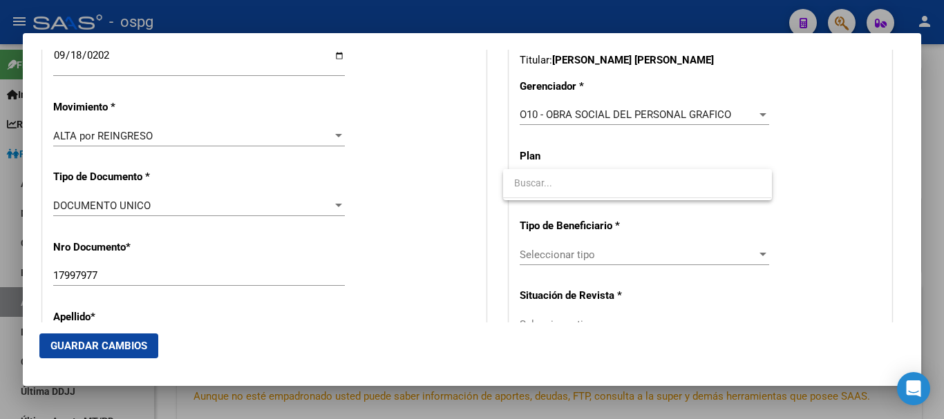
click at [695, 137] on div at bounding box center [472, 209] width 944 height 419
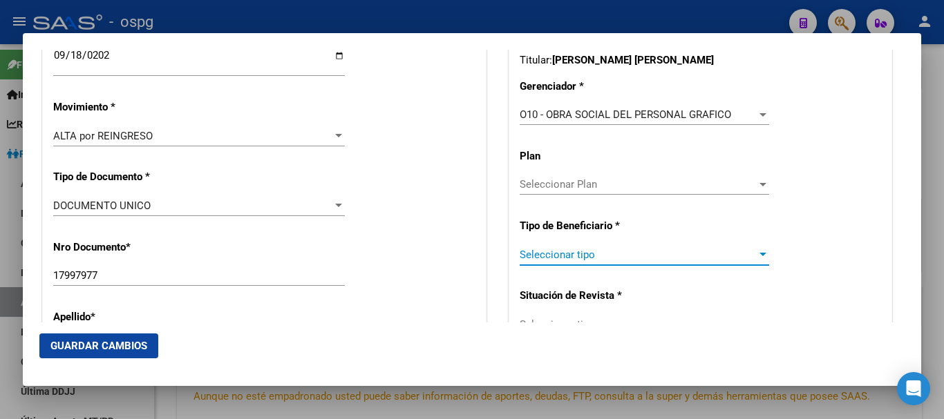
click at [611, 258] on span "Seleccionar tipo" at bounding box center [637, 255] width 237 height 12
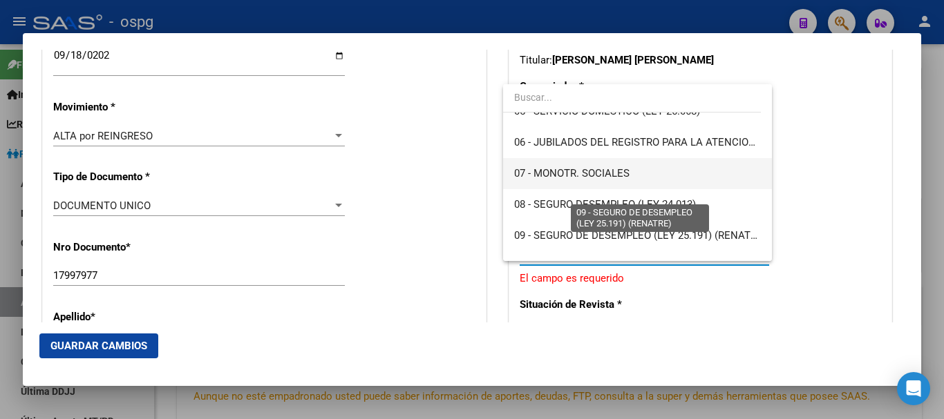
scroll to position [258, 0]
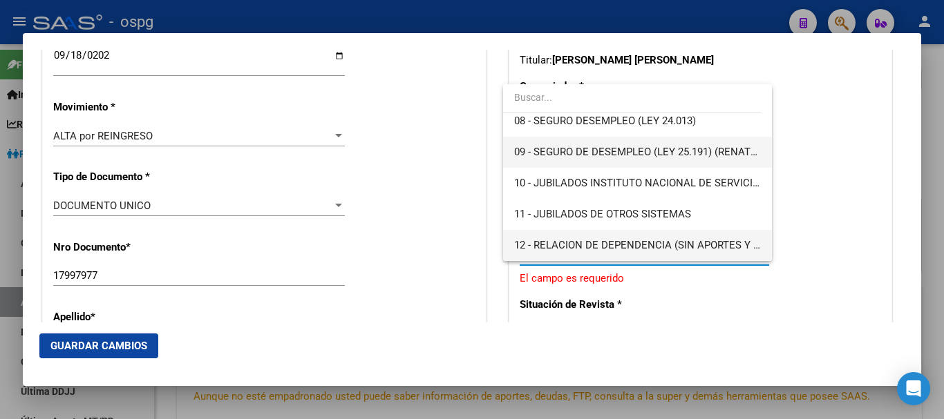
drag, startPoint x: 630, startPoint y: 238, endPoint x: 679, endPoint y: 138, distance: 110.9
click at [679, 138] on div "00 - RELACION DE DEPENDENCIA 01 - PASANTES 02 - JUBILADOS DEL SISTEMA NACIONAL …" at bounding box center [637, 172] width 268 height 177
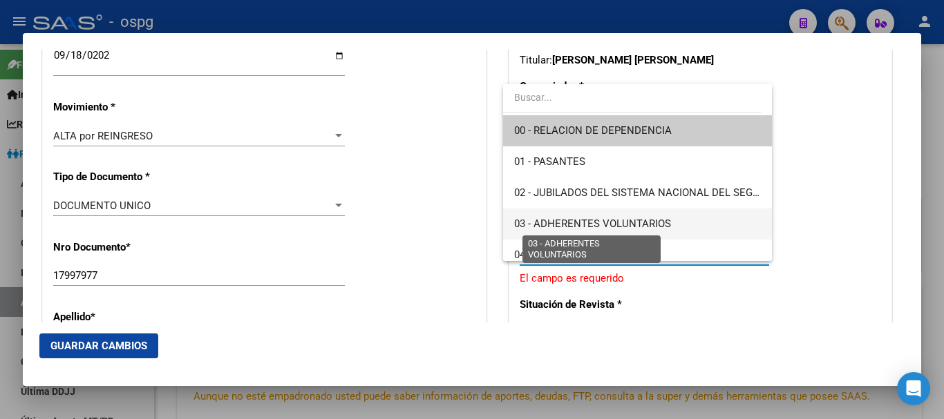
scroll to position [69, 0]
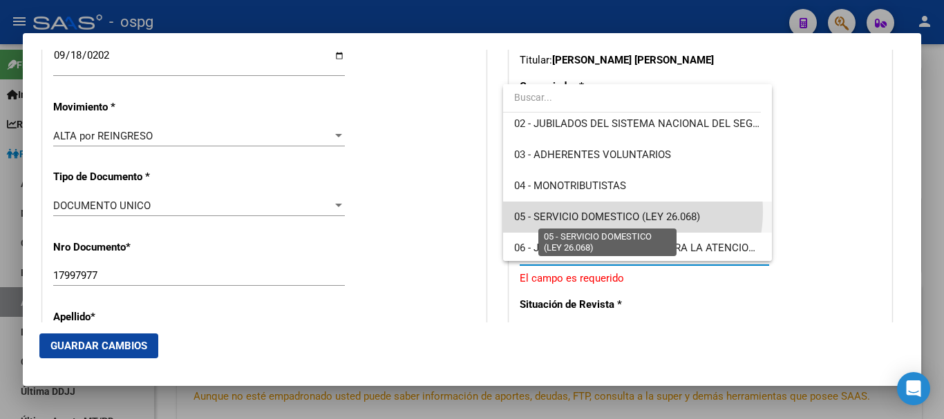
click at [624, 211] on span "05 - SERVICIO DOMESTICO (LEY 26.068)" at bounding box center [607, 217] width 186 height 12
type input "27-17997977-8"
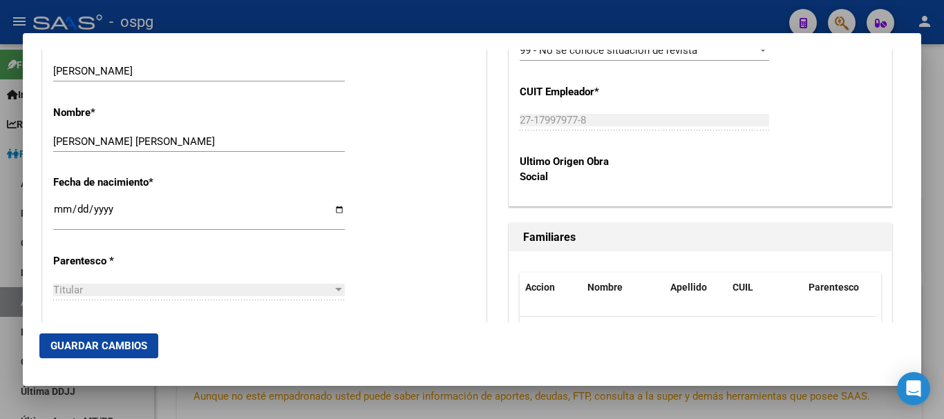
scroll to position [622, 0]
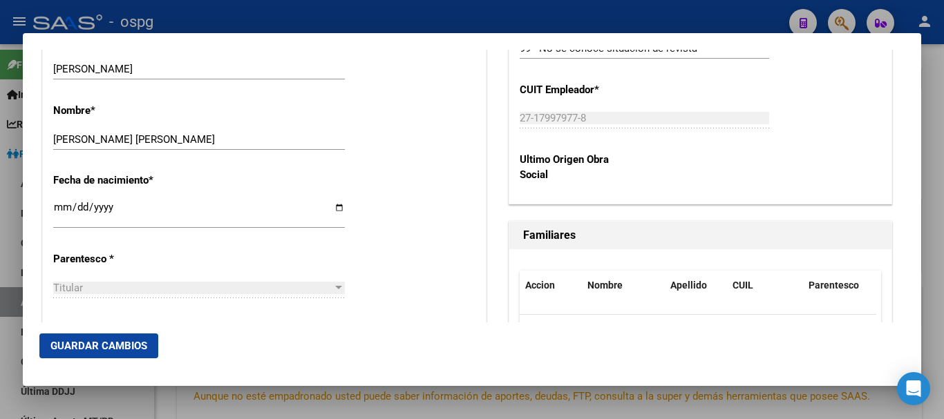
click at [79, 334] on button "Guardar Cambios" at bounding box center [98, 346] width 119 height 25
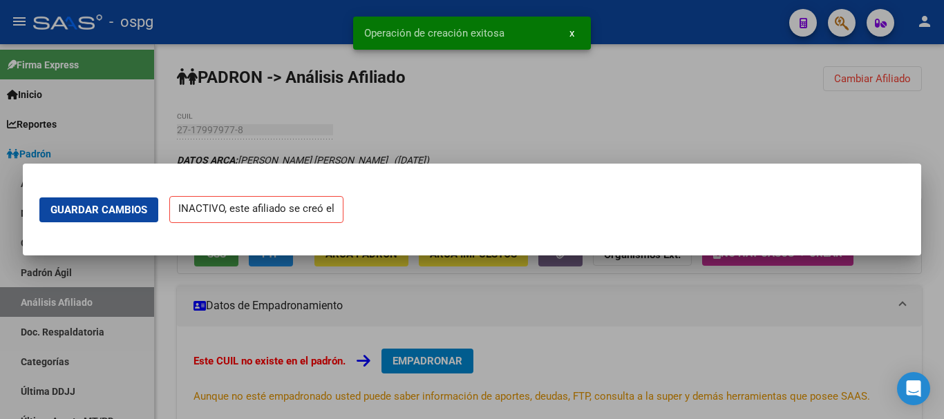
scroll to position [0, 0]
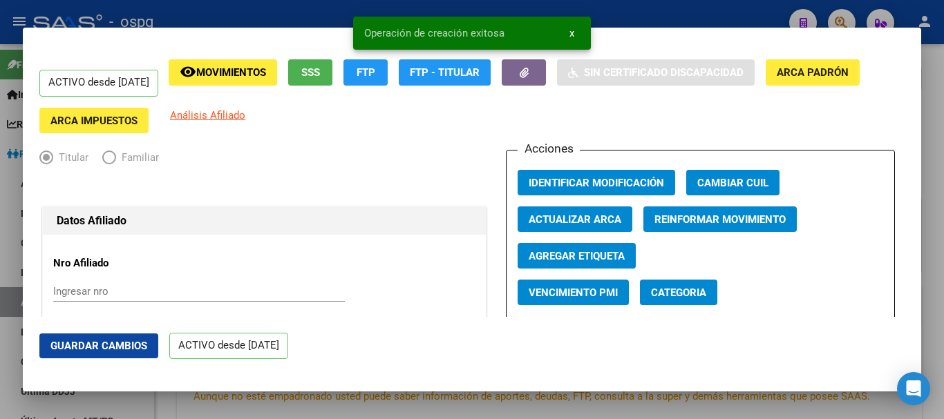
click at [693, 11] on div at bounding box center [472, 209] width 944 height 419
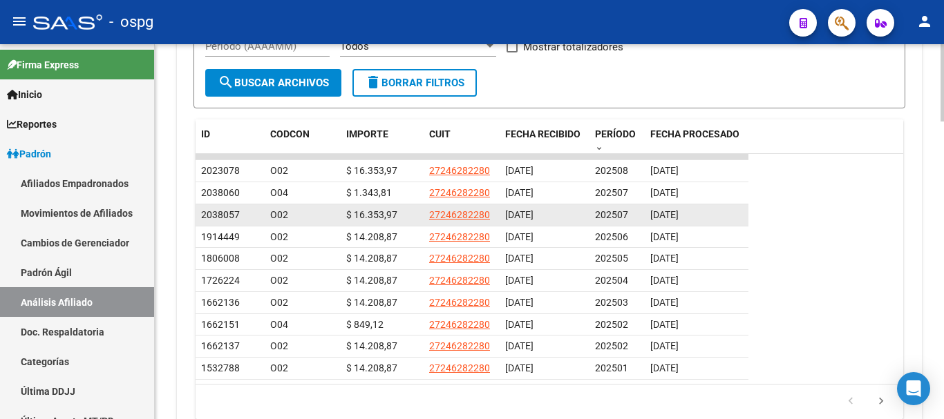
scroll to position [1382, 0]
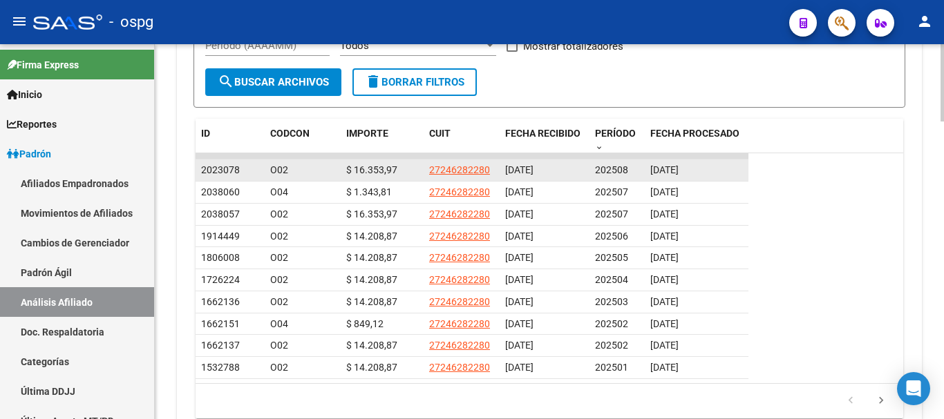
drag, startPoint x: 419, startPoint y: 155, endPoint x: 507, endPoint y: 160, distance: 87.8
click at [507, 160] on div "2023078 O02 $ 16.353,97 27246282280 [DATE] 202508 [DATE]" at bounding box center [471, 171] width 553 height 22
copy div "$ 16.353,97 27246282280"
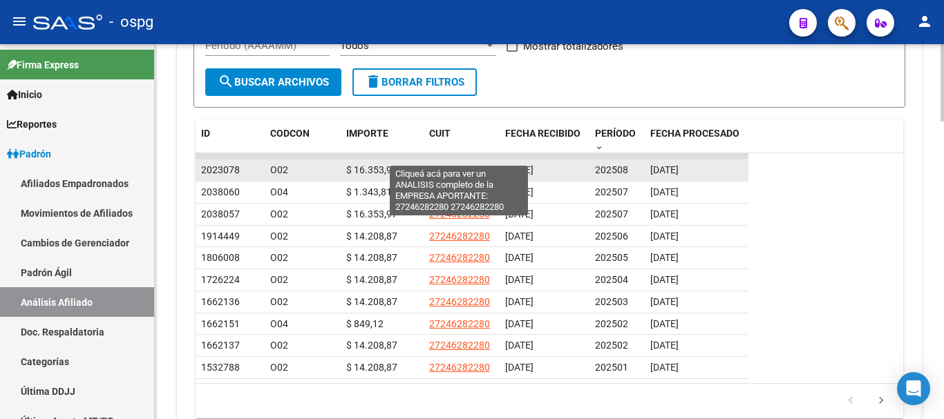
click at [461, 164] on span "27246282280" at bounding box center [459, 169] width 61 height 11
type textarea "27246282280"
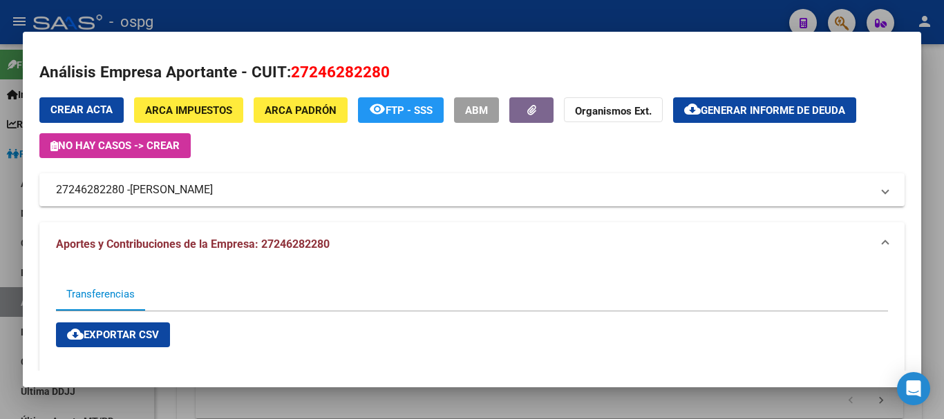
click at [593, 35] on mat-dialog-container "Análisis Empresa Aportante - CUIT: 27246282280 Crear Acta ARCA Impuestos ARCA […" at bounding box center [472, 210] width 898 height 356
click at [665, 7] on div at bounding box center [472, 209] width 944 height 419
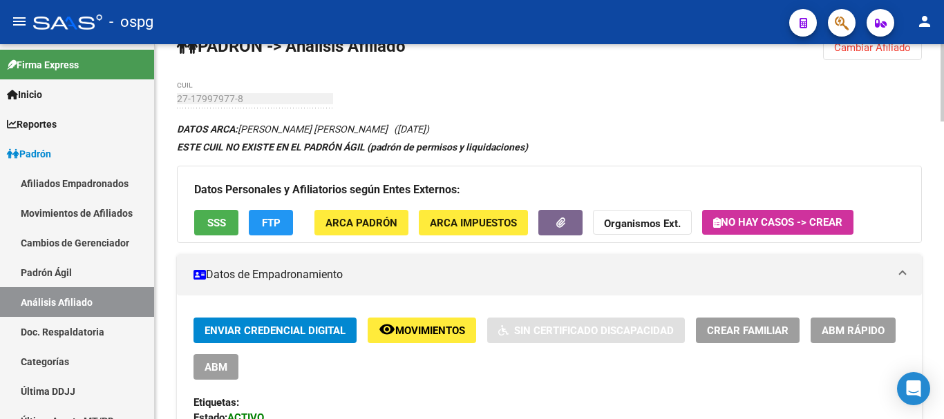
scroll to position [0, 0]
